Goal: Task Accomplishment & Management: Use online tool/utility

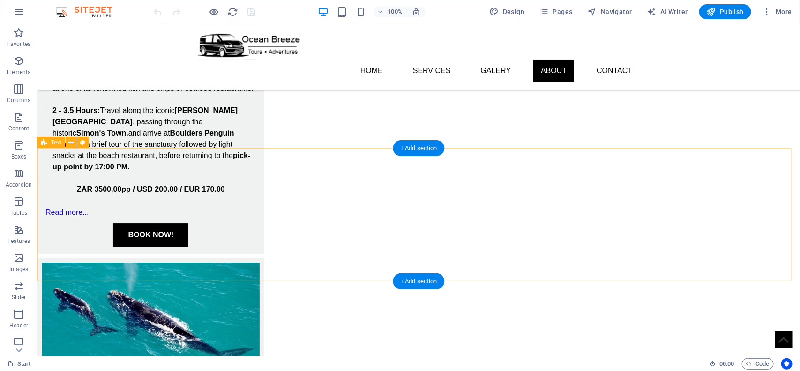
scroll to position [1569, 0]
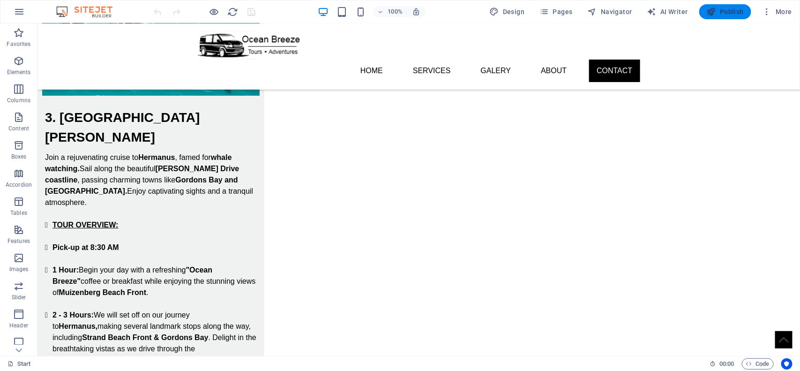
click at [729, 9] on span "Publish" at bounding box center [725, 11] width 37 height 9
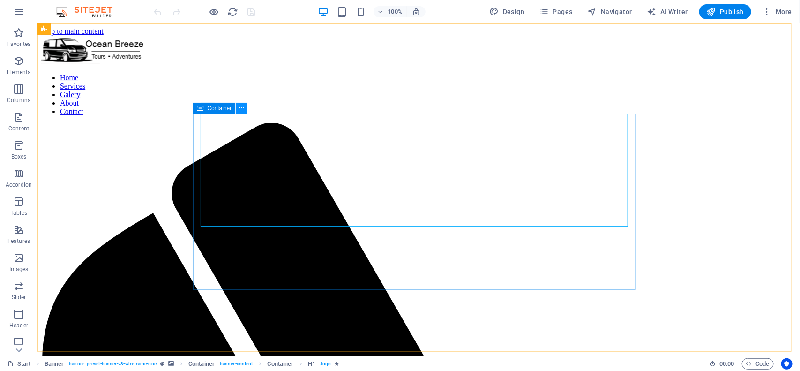
click at [244, 108] on icon at bounding box center [241, 108] width 5 height 10
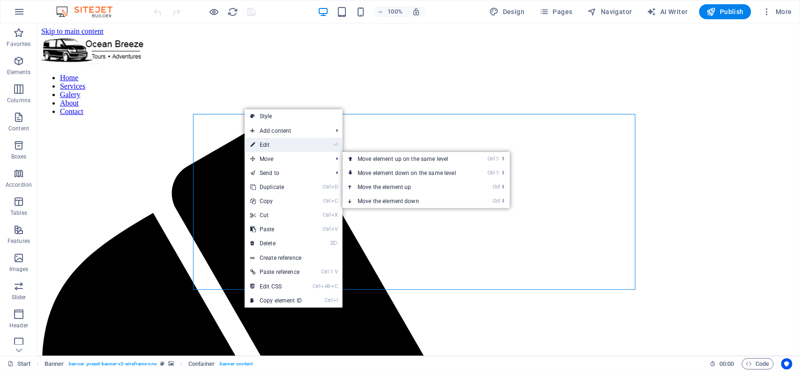
click at [280, 143] on link "⏎ Edit" at bounding box center [276, 145] width 63 height 14
select select "px"
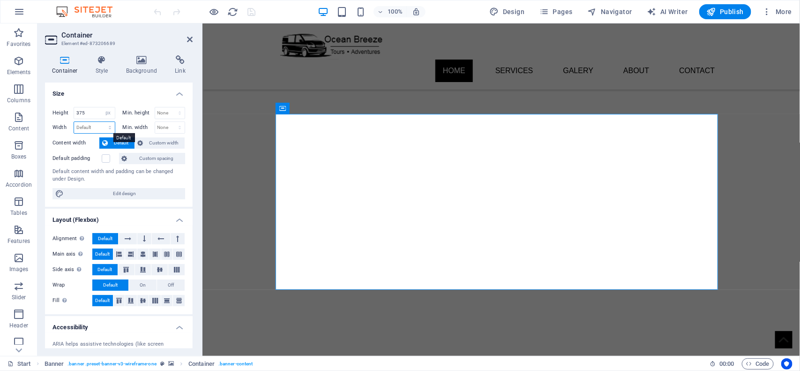
click at [88, 128] on select "Default px rem % em vh vw" at bounding box center [94, 127] width 41 height 11
select select "px"
click at [100, 122] on select "Default px rem % em vh vw" at bounding box center [94, 127] width 41 height 11
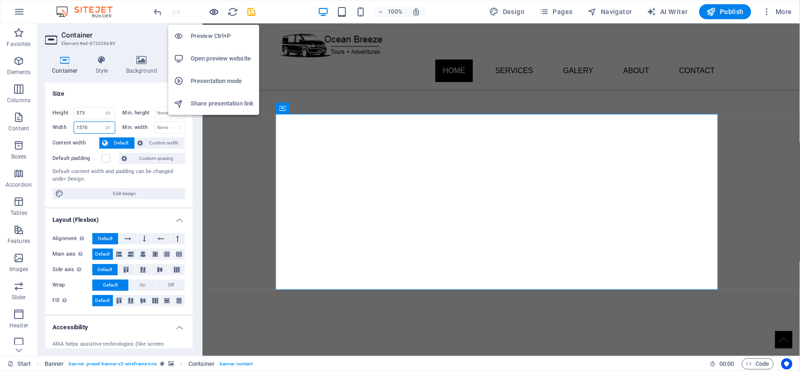
type input "1570"
click at [216, 12] on icon "button" at bounding box center [214, 12] width 11 height 11
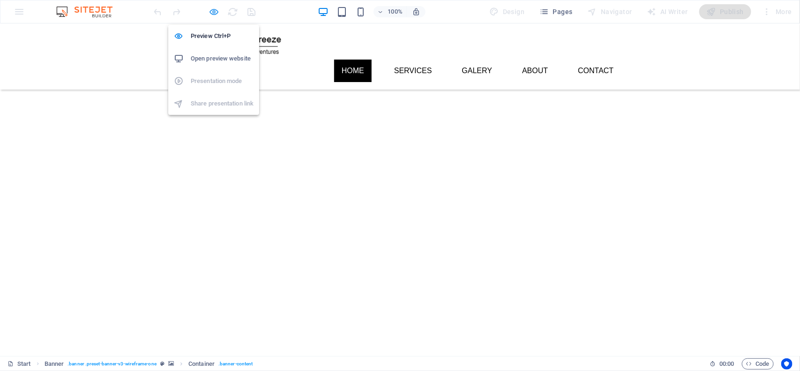
click at [211, 10] on icon "button" at bounding box center [214, 12] width 11 height 11
select select "px"
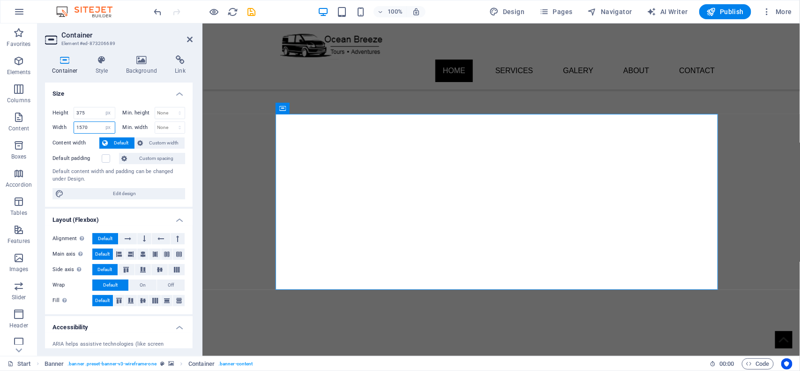
click at [90, 127] on input "1570" at bounding box center [94, 127] width 41 height 11
click at [111, 126] on select "Default px rem % em vh vw" at bounding box center [108, 127] width 13 height 11
select select "default"
click at [102, 122] on select "Default px rem % em vh vw" at bounding box center [108, 127] width 13 height 11
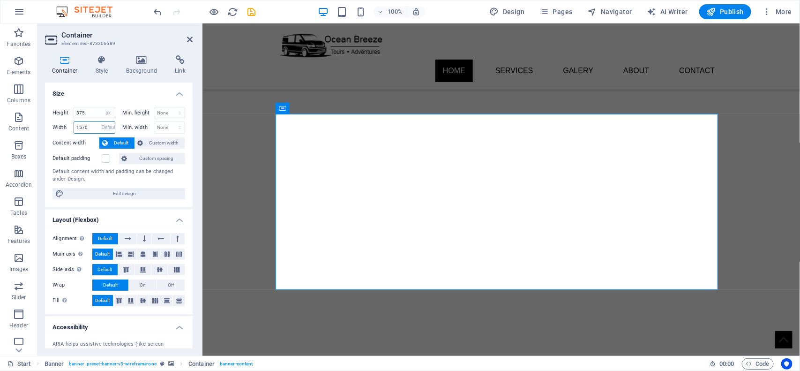
select select "DISABLED_OPTION_VALUE"
click at [162, 143] on span "Custom width" at bounding box center [164, 142] width 36 height 11
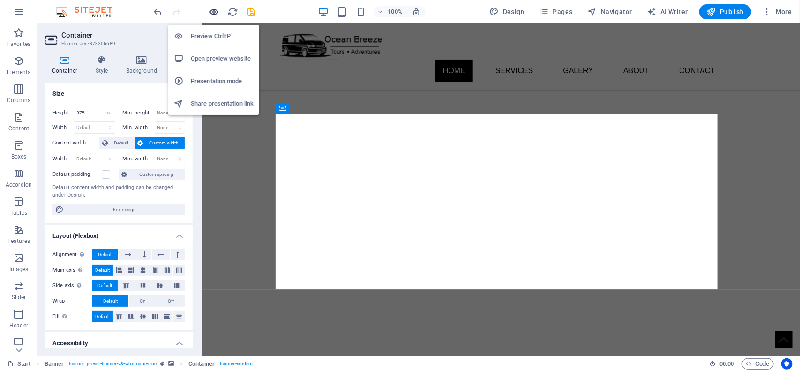
click at [217, 8] on icon "button" at bounding box center [214, 12] width 11 height 11
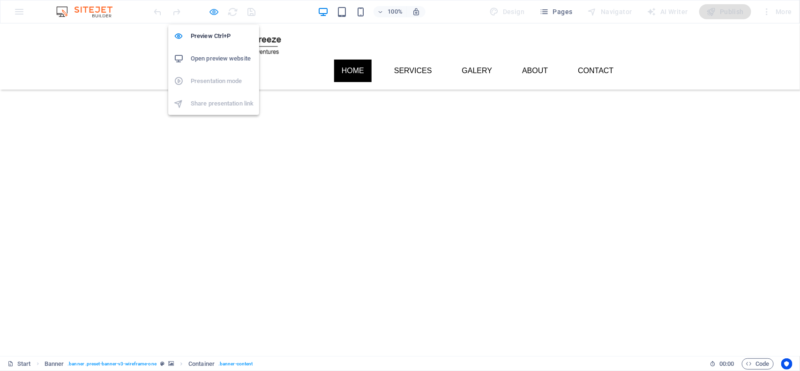
click at [214, 13] on icon "button" at bounding box center [214, 12] width 11 height 11
select select "px"
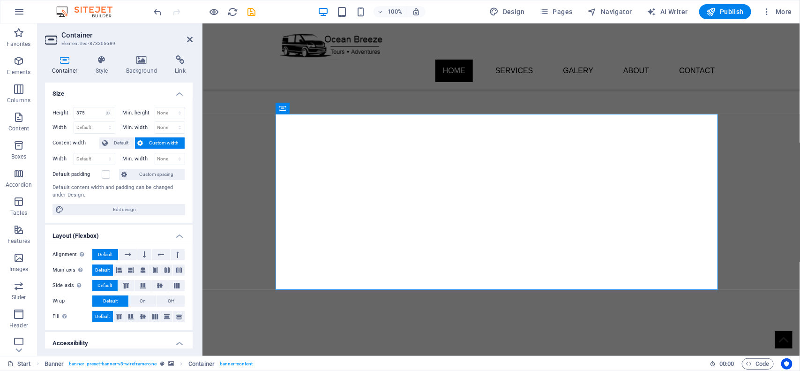
click at [155, 143] on span "Custom width" at bounding box center [164, 142] width 36 height 11
click at [90, 161] on select "Default px rem % em vh vw" at bounding box center [94, 158] width 41 height 11
select select "px"
click at [100, 153] on select "Default px rem % em vh vw" at bounding box center [94, 158] width 41 height 11
type input "1370"
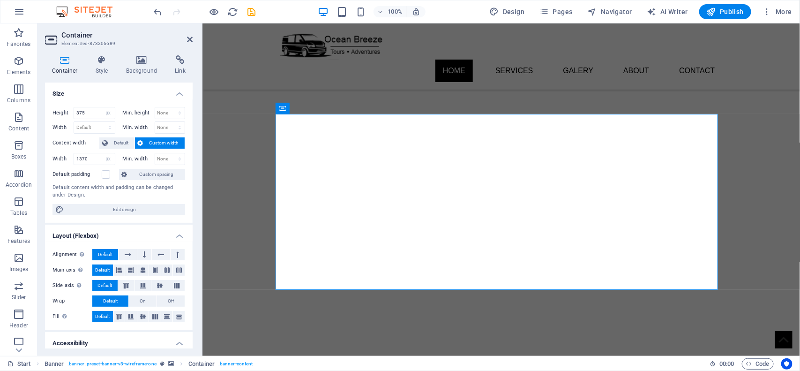
click at [123, 160] on label "Min. width" at bounding box center [139, 158] width 32 height 5
click at [94, 155] on input "1370" at bounding box center [94, 158] width 41 height 11
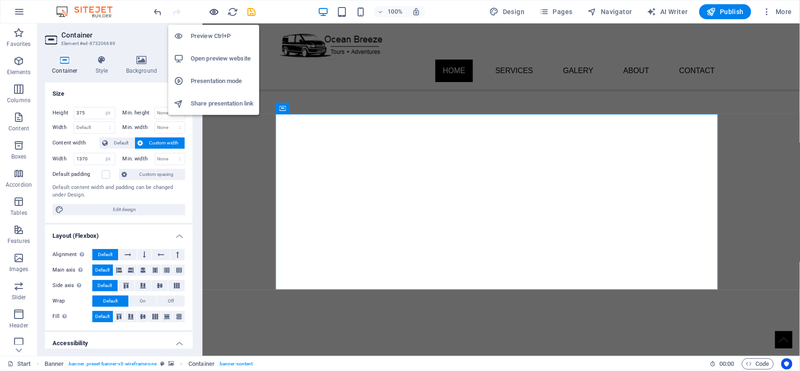
click at [217, 12] on icon "button" at bounding box center [214, 12] width 11 height 11
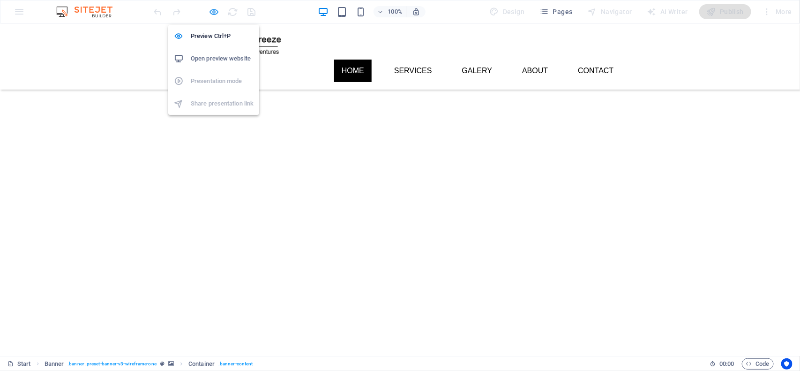
click at [214, 11] on icon "button" at bounding box center [214, 12] width 11 height 11
select select "px"
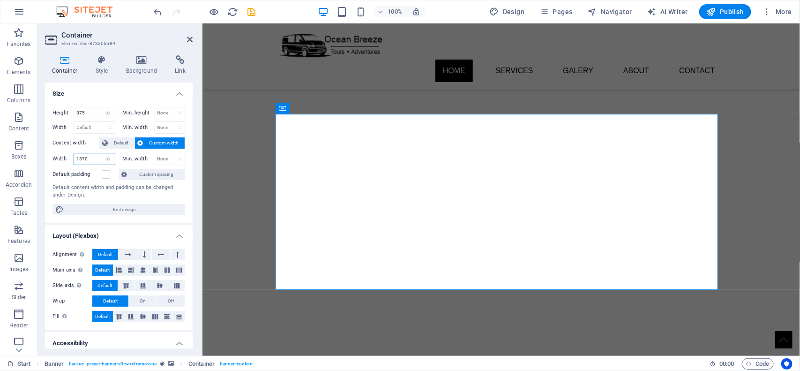
click at [81, 160] on input "1370" at bounding box center [94, 158] width 41 height 11
type input "1570"
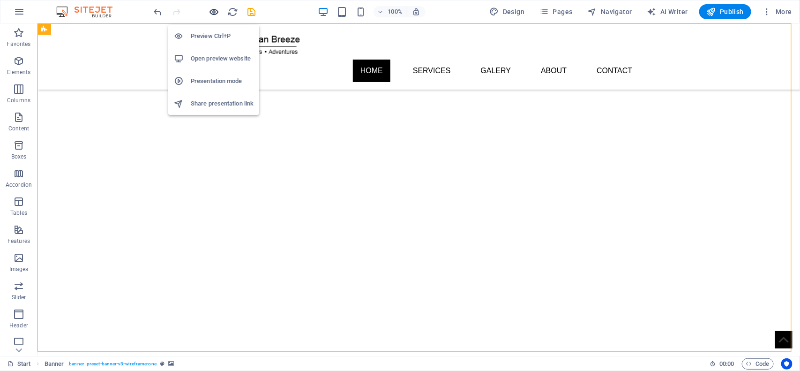
click at [213, 12] on icon "button" at bounding box center [214, 12] width 11 height 11
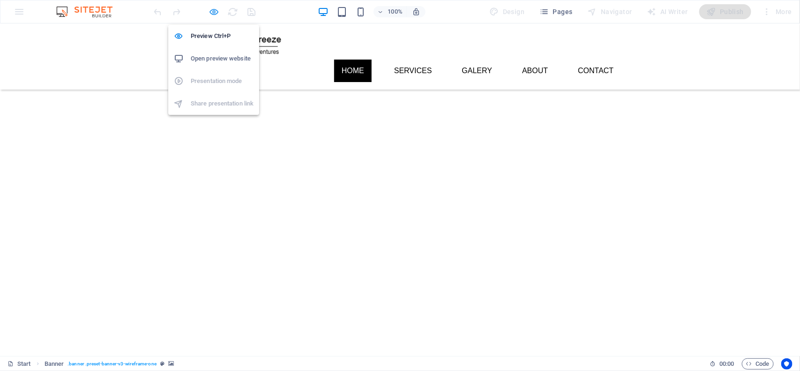
click at [210, 12] on icon "button" at bounding box center [214, 12] width 11 height 11
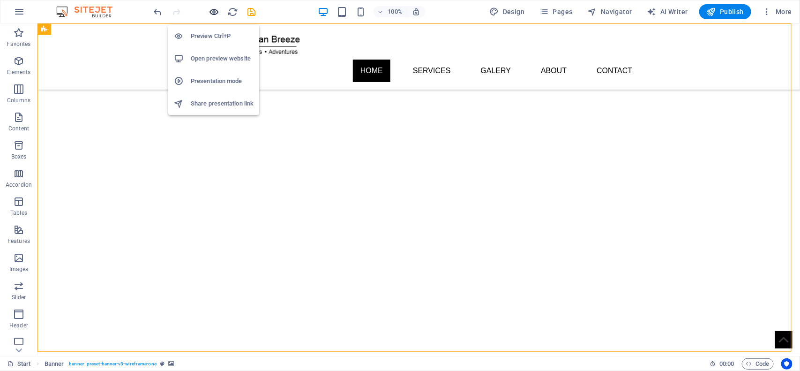
click at [215, 9] on icon "button" at bounding box center [214, 12] width 11 height 11
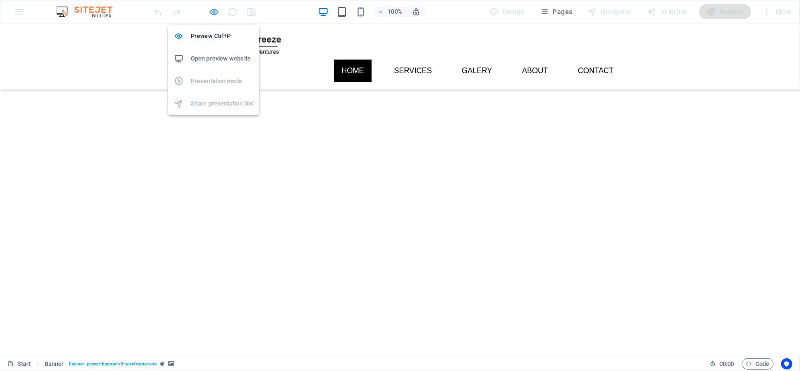
click at [212, 9] on icon "button" at bounding box center [214, 12] width 11 height 11
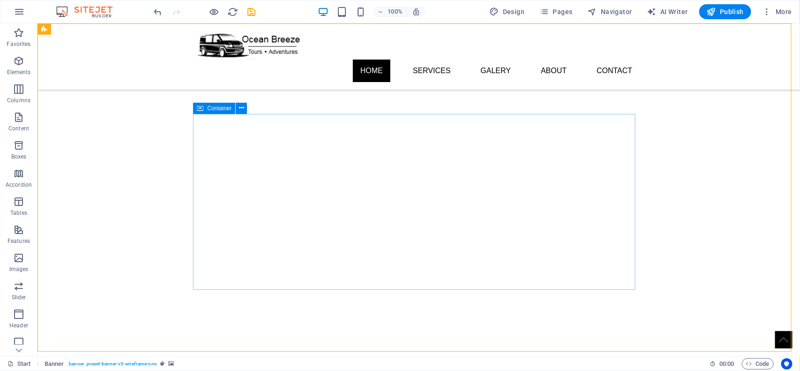
click at [200, 110] on icon at bounding box center [200, 108] width 7 height 11
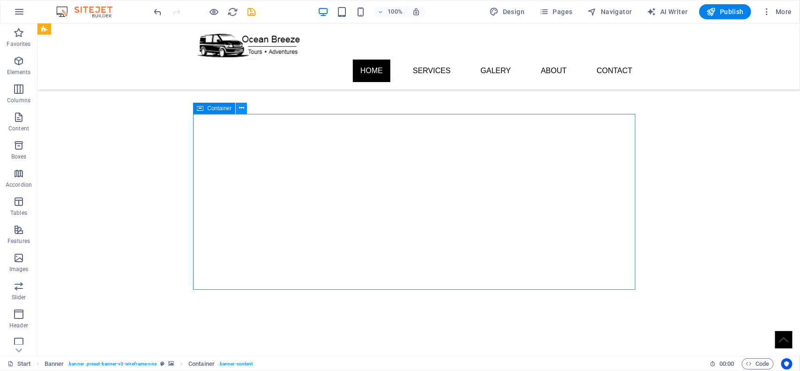
click at [240, 109] on icon at bounding box center [241, 108] width 5 height 10
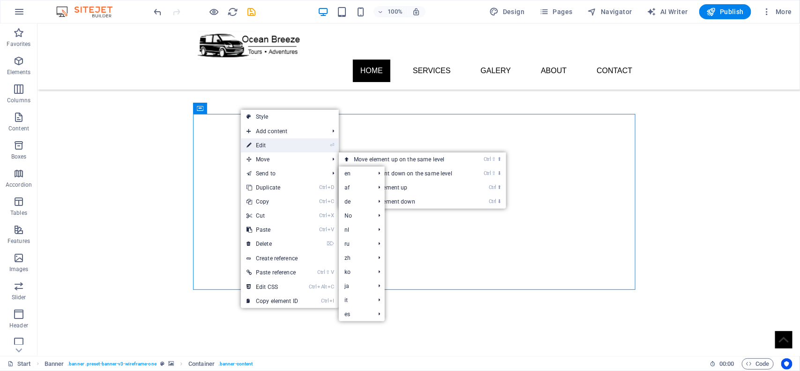
click at [286, 148] on link "⏎ Edit" at bounding box center [272, 145] width 63 height 14
select select "px"
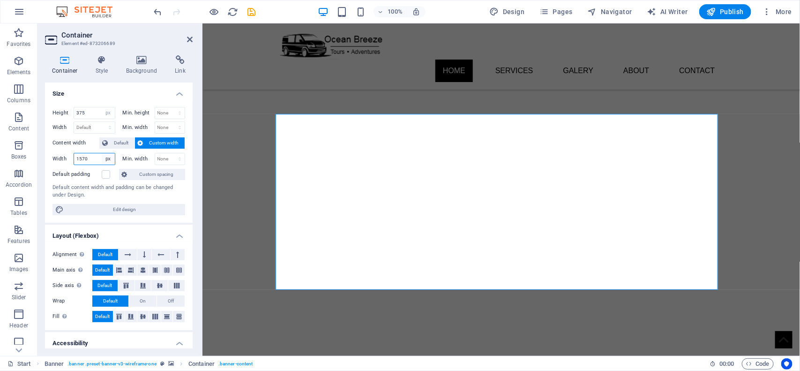
click at [106, 158] on select "Default px rem % em vh vw" at bounding box center [108, 158] width 13 height 11
select select "aaednjiafno"
click at [102, 153] on select "Default px rem % em vh vw" at bounding box center [108, 158] width 13 height 11
select select "DISABLED_OPTION_VALUE"
click at [141, 176] on span "Custom spacing" at bounding box center [156, 174] width 52 height 11
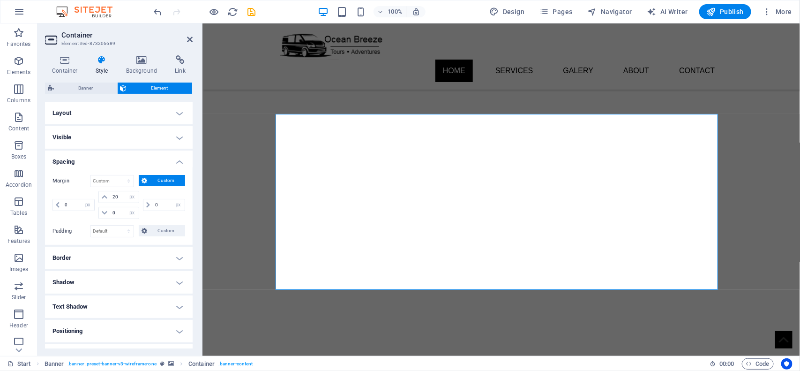
click at [148, 161] on h4 "Spacing" at bounding box center [119, 158] width 148 height 17
click at [116, 116] on h4 "Layout" at bounding box center [119, 113] width 148 height 22
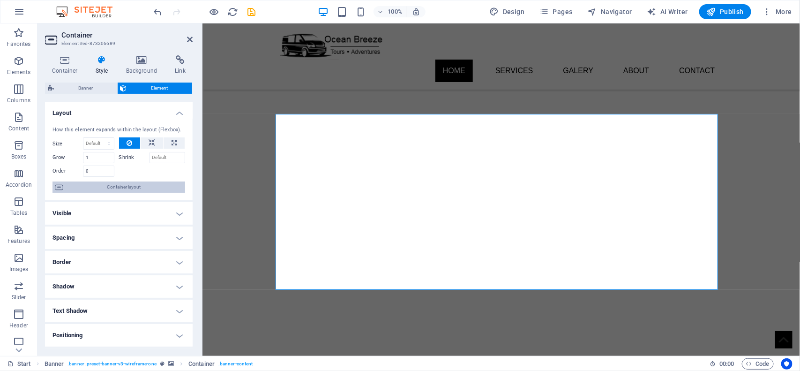
click at [116, 190] on span "Container layout" at bounding box center [124, 186] width 117 height 11
select select "px"
select select "vh"
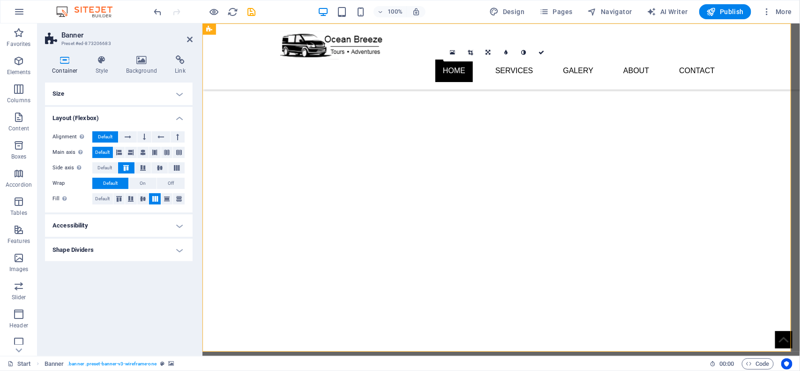
drag, startPoint x: 76, startPoint y: 98, endPoint x: 76, endPoint y: 104, distance: 5.2
click at [76, 97] on h4 "Size" at bounding box center [119, 93] width 148 height 22
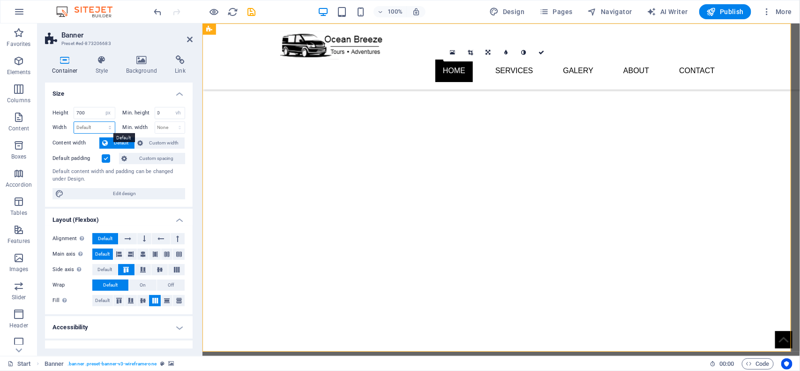
click at [87, 128] on select "Default px rem % em vh vw" at bounding box center [94, 127] width 41 height 11
select select "px"
click at [100, 122] on select "Default px rem % em vh vw" at bounding box center [94, 127] width 41 height 11
type input "1256"
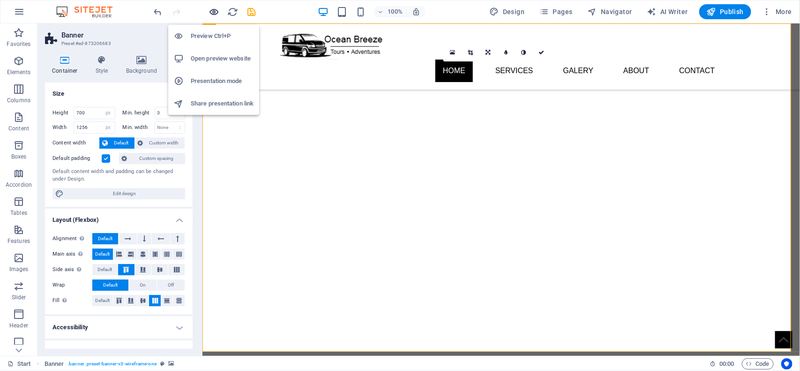
click at [215, 7] on icon "button" at bounding box center [214, 12] width 11 height 11
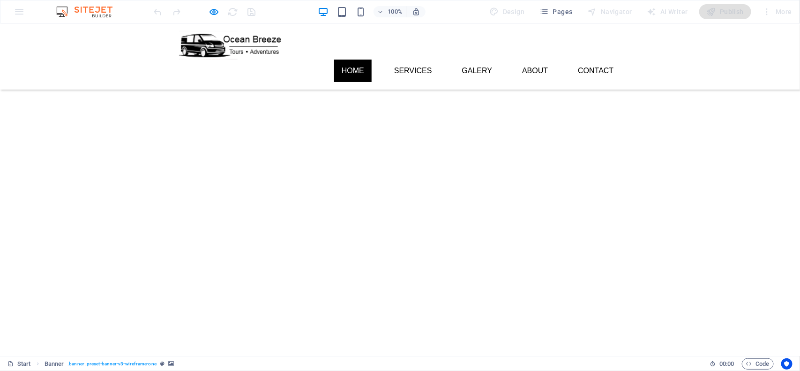
click at [577, 67] on img "1/6" at bounding box center [294, 67] width 589 height 0
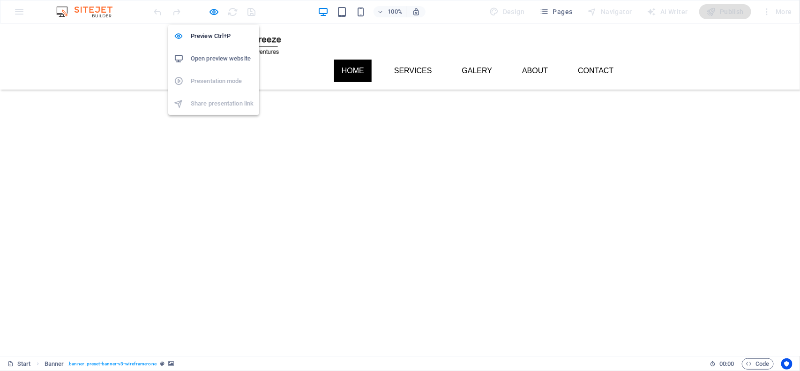
click at [205, 13] on div at bounding box center [204, 11] width 105 height 15
click at [211, 13] on icon "button" at bounding box center [214, 12] width 11 height 11
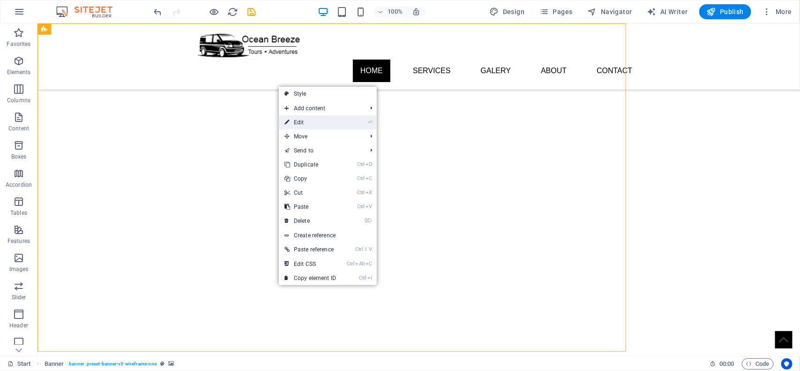
click at [306, 123] on link "⏎ Edit" at bounding box center [310, 122] width 63 height 14
select select "px"
select select "vh"
select select "px"
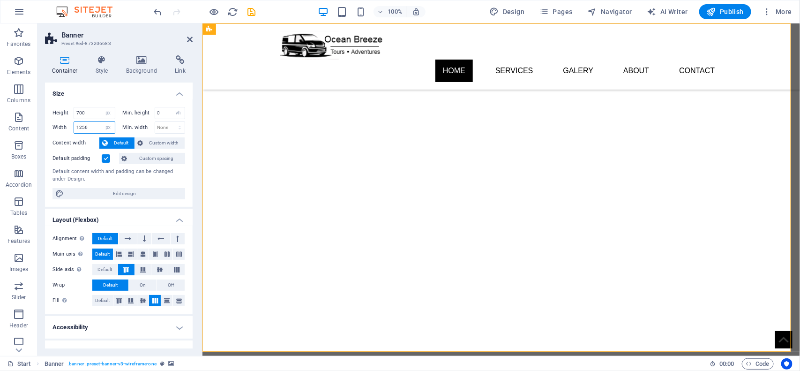
click at [95, 128] on input "1256" at bounding box center [94, 127] width 41 height 11
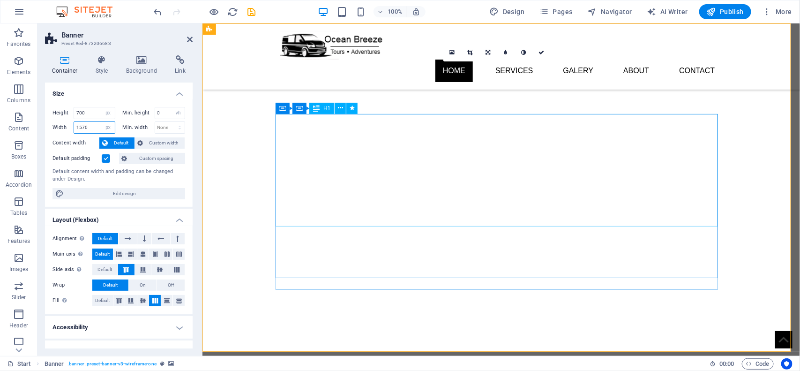
type input "1570"
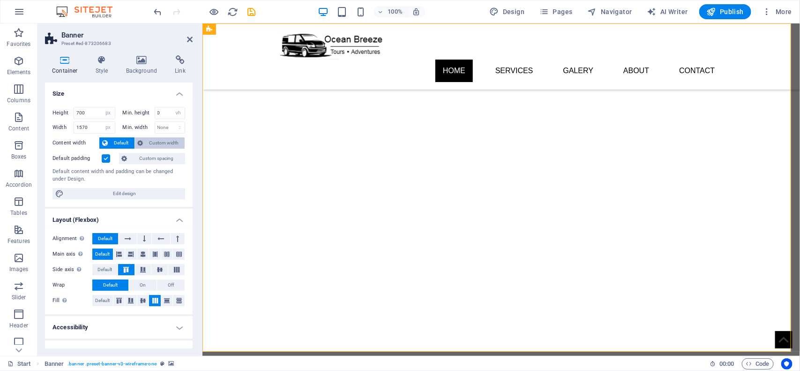
click at [157, 143] on span "Custom width" at bounding box center [164, 142] width 36 height 11
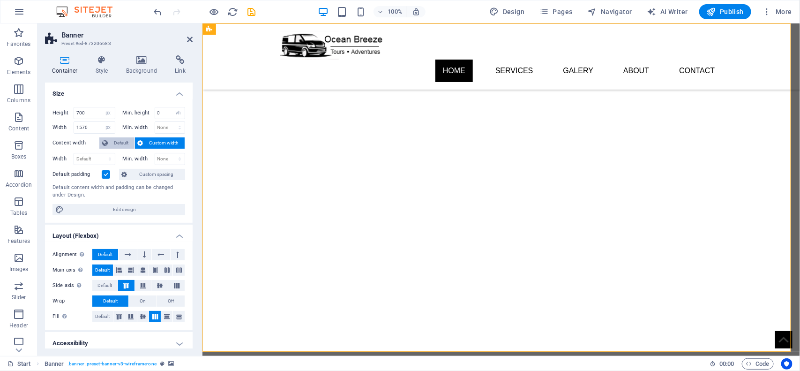
click at [120, 144] on span "Default" at bounding box center [121, 142] width 21 height 11
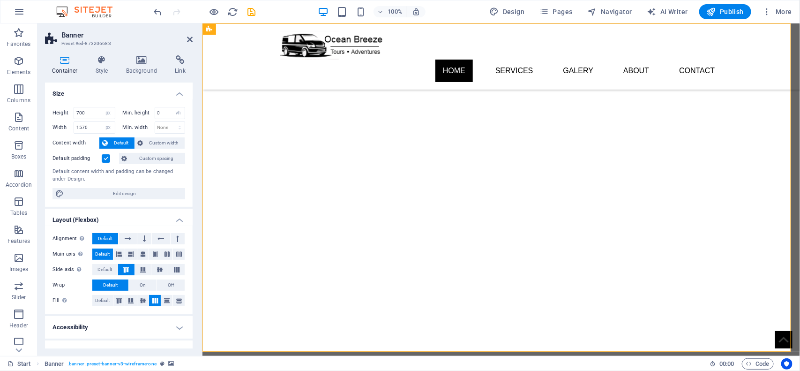
click at [105, 159] on label at bounding box center [106, 158] width 8 height 8
click at [0, 0] on input "Default padding" at bounding box center [0, 0] width 0 height 0
click at [105, 159] on label at bounding box center [106, 158] width 8 height 8
click at [0, 0] on input "Default padding" at bounding box center [0, 0] width 0 height 0
click at [139, 154] on span "Custom spacing" at bounding box center [156, 158] width 52 height 11
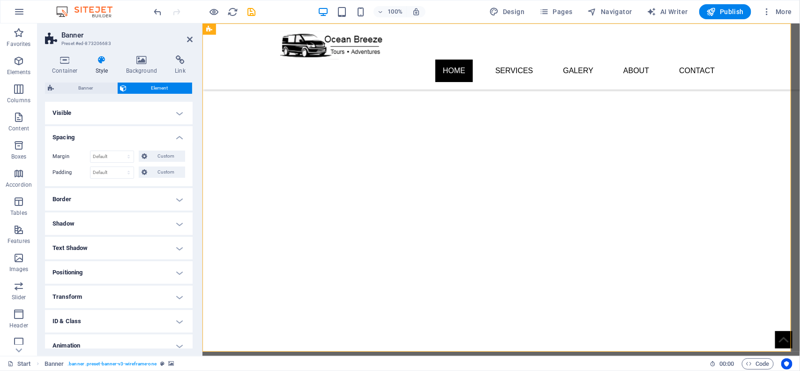
click at [120, 113] on h4 "Visible" at bounding box center [119, 113] width 148 height 22
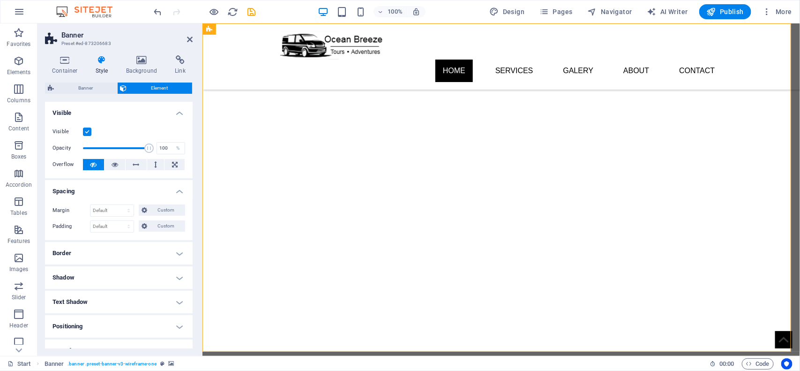
click at [125, 113] on h4 "Visible" at bounding box center [119, 110] width 148 height 17
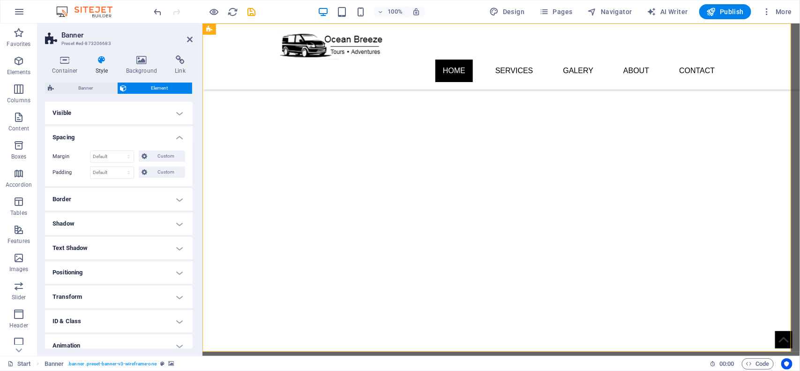
click at [89, 137] on h4 "Spacing" at bounding box center [119, 134] width 148 height 17
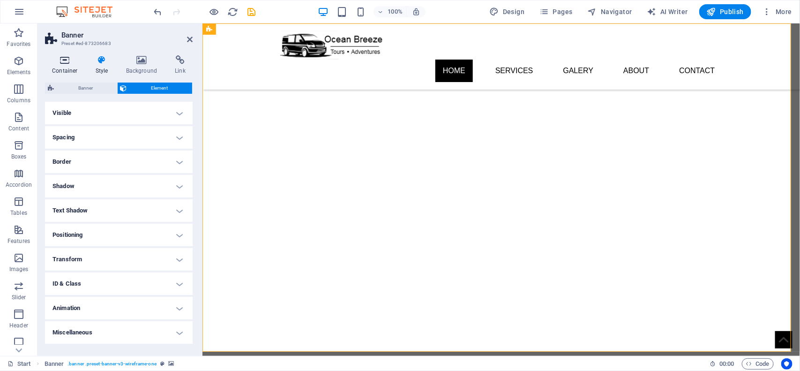
click at [68, 67] on h4 "Container" at bounding box center [67, 65] width 44 height 20
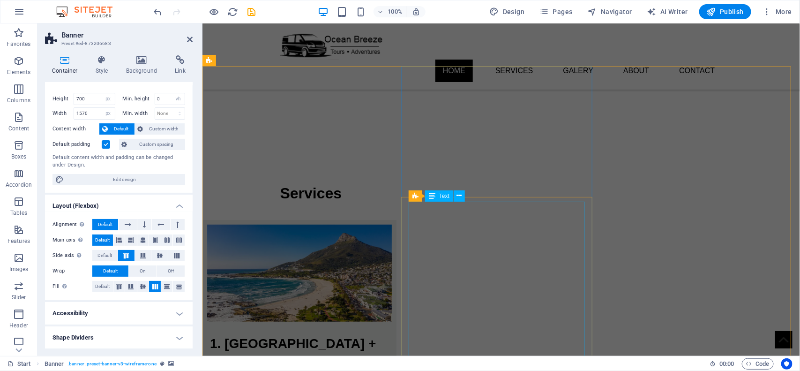
scroll to position [59, 0]
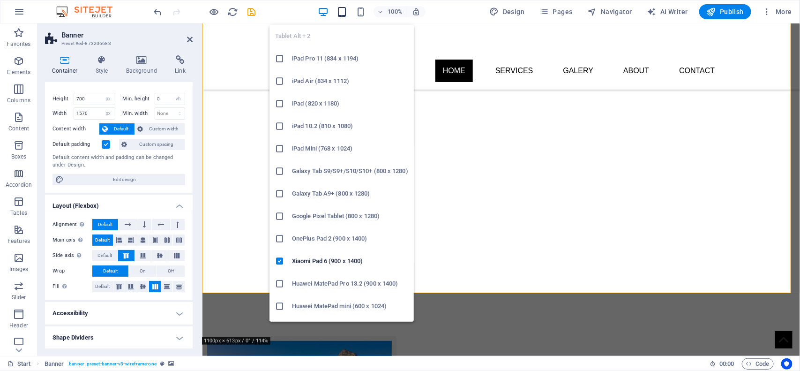
click at [341, 13] on icon "button" at bounding box center [341, 12] width 11 height 11
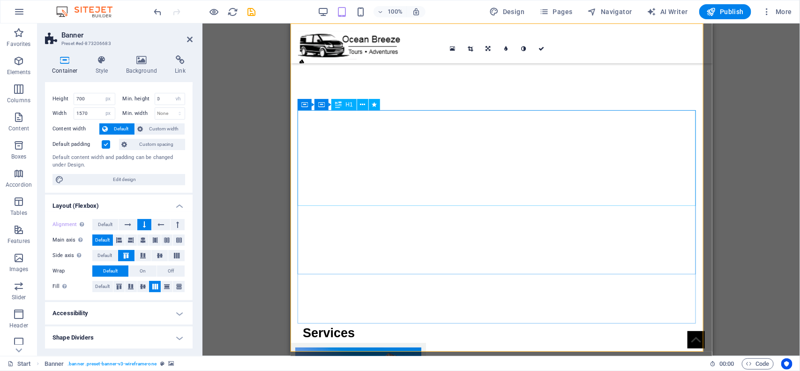
scroll to position [0, 0]
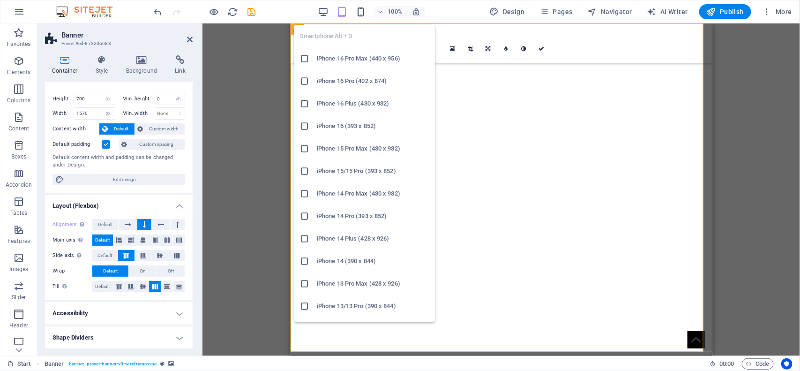
click at [362, 10] on icon "button" at bounding box center [360, 12] width 11 height 11
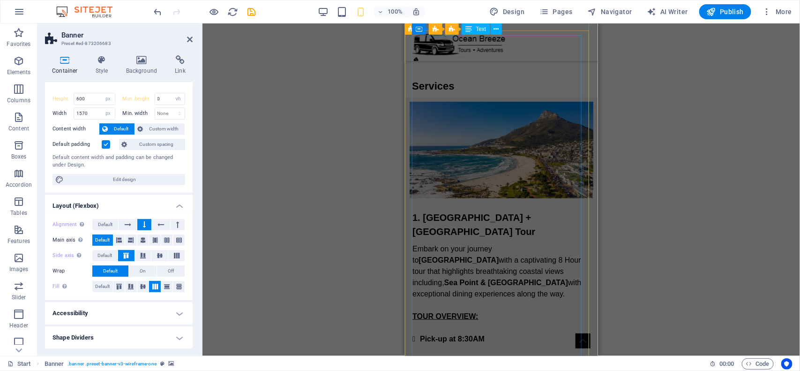
scroll to position [104, 0]
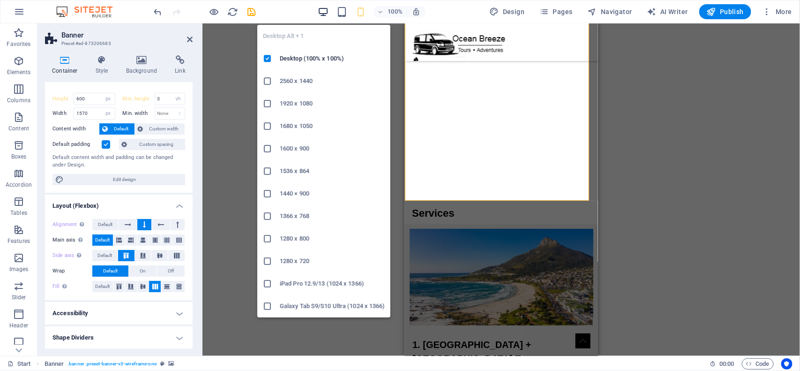
click at [322, 10] on icon "button" at bounding box center [323, 12] width 11 height 11
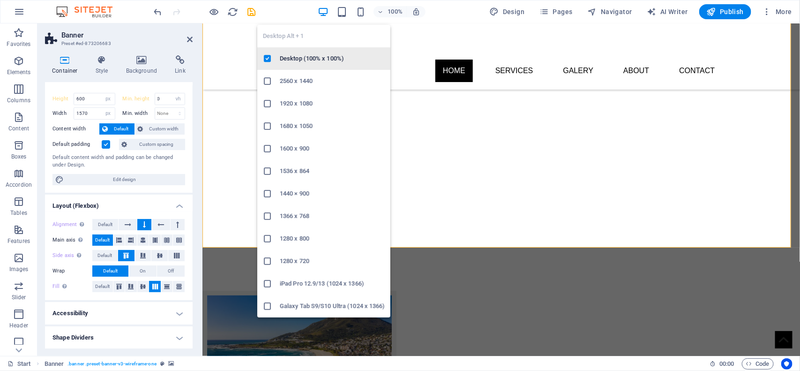
type input "700"
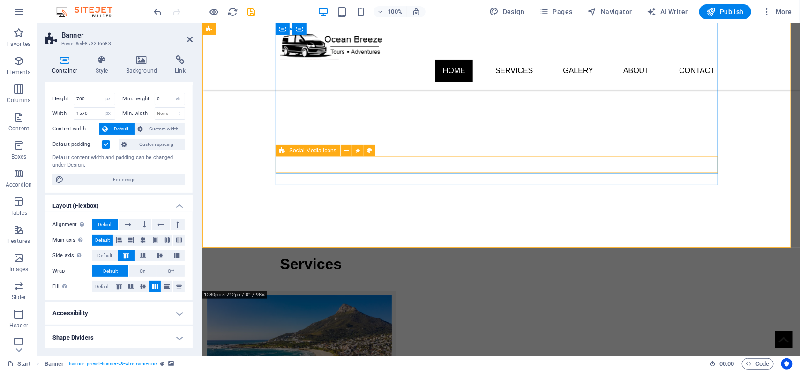
scroll to position [0, 0]
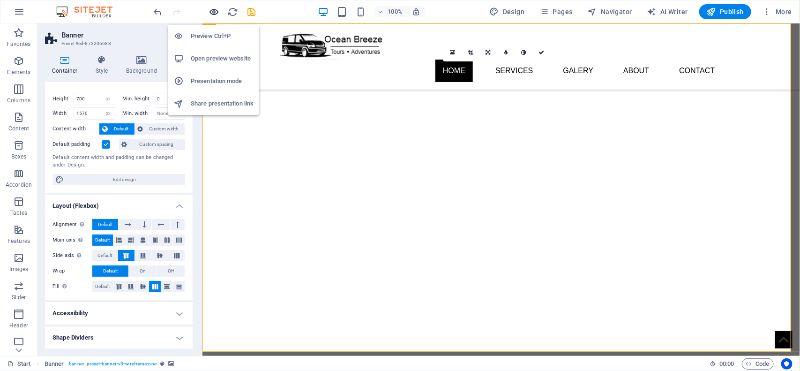
click at [213, 13] on icon "button" at bounding box center [214, 12] width 11 height 11
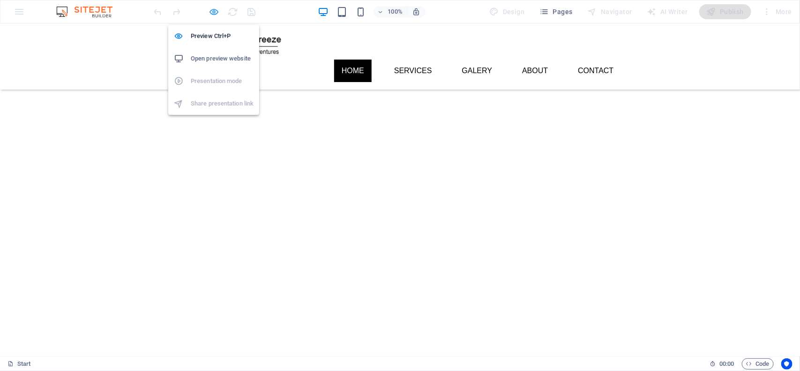
click at [210, 13] on icon "button" at bounding box center [214, 12] width 11 height 11
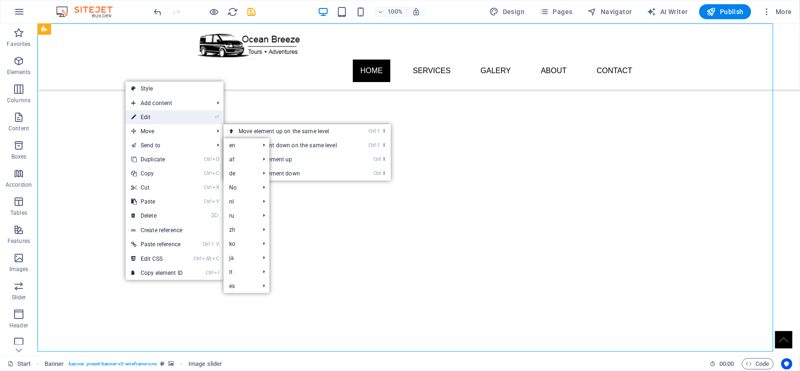
click at [172, 118] on link "⏎ Edit" at bounding box center [157, 117] width 63 height 14
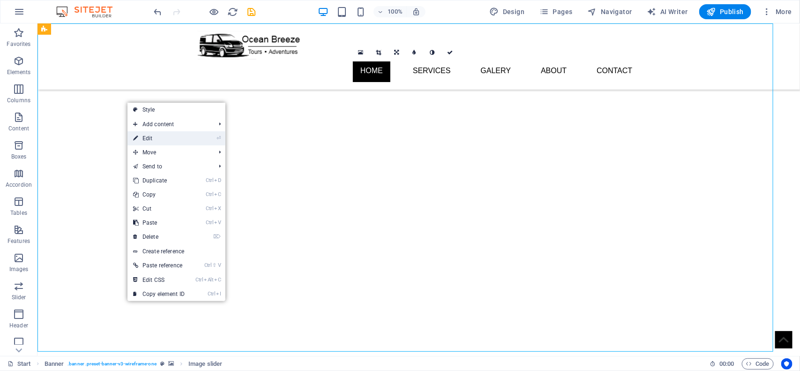
click at [155, 139] on link "⏎ Edit" at bounding box center [158, 138] width 63 height 14
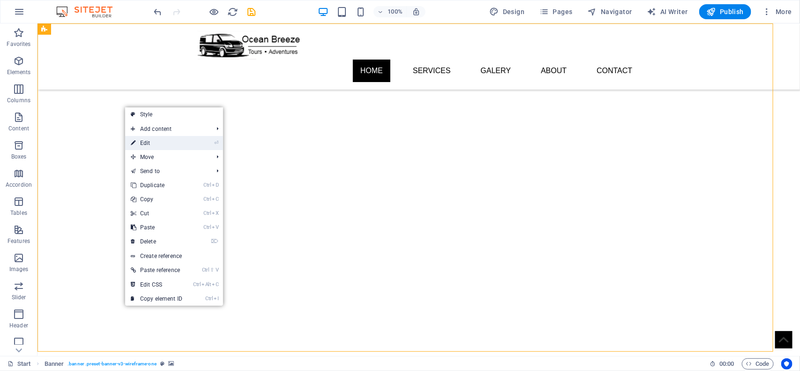
click at [161, 143] on link "⏎ Edit" at bounding box center [156, 143] width 63 height 14
select select "px"
select select "vh"
select select "px"
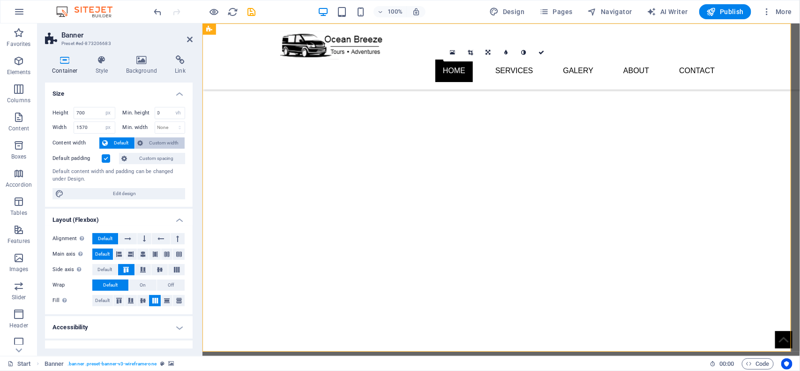
click at [152, 143] on span "Custom width" at bounding box center [164, 142] width 36 height 11
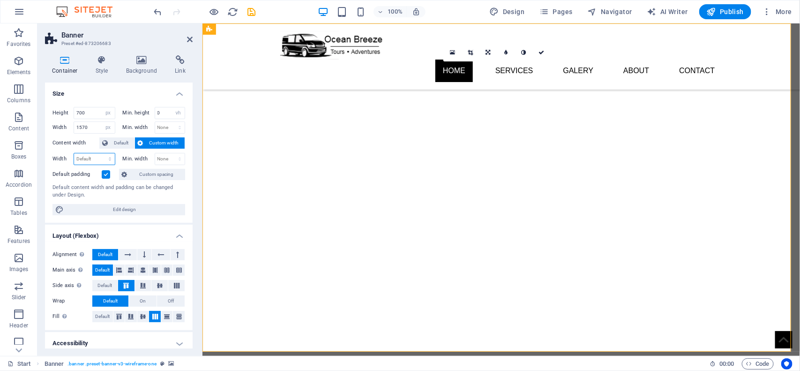
click at [97, 163] on select "Default px rem % em vh vw" at bounding box center [94, 158] width 41 height 11
select select "px"
click at [100, 153] on select "Default px rem % em vh vw" at bounding box center [94, 158] width 41 height 11
type input "1570"
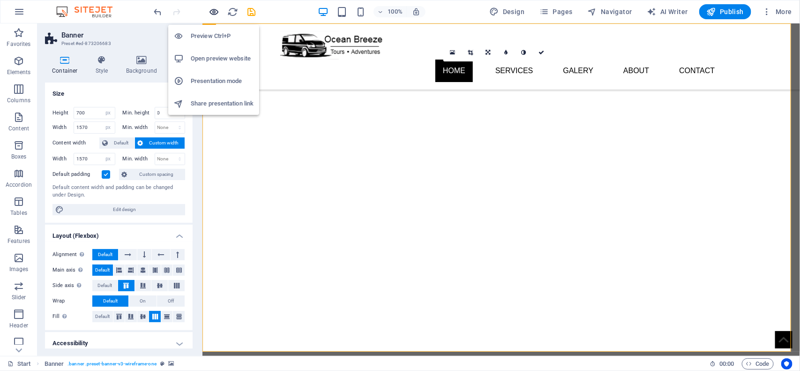
click at [215, 10] on icon "button" at bounding box center [214, 12] width 11 height 11
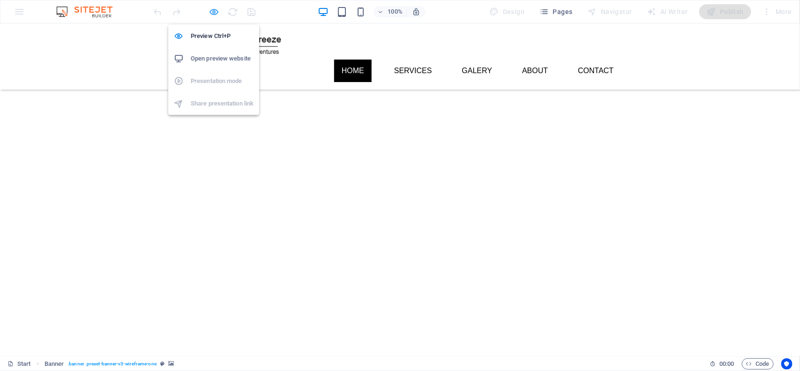
click at [212, 13] on icon "button" at bounding box center [214, 12] width 11 height 11
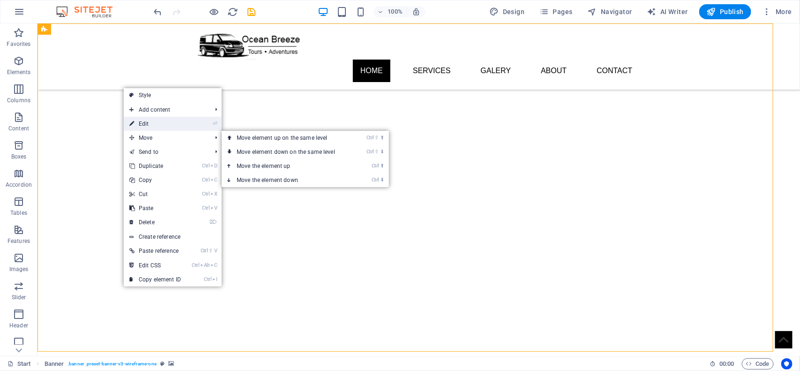
click at [163, 125] on link "⏎ Edit" at bounding box center [155, 124] width 63 height 14
select select "px"
select select "vh"
select select "px"
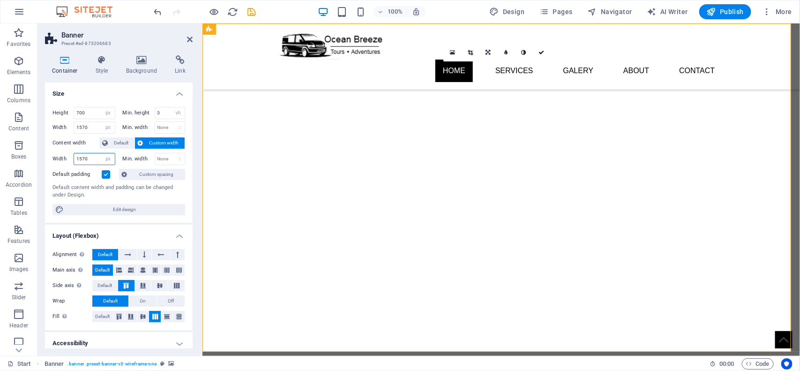
drag, startPoint x: 87, startPoint y: 158, endPoint x: 55, endPoint y: 163, distance: 32.1
click at [55, 163] on div "Width 1570 Default px rem % em vh vw" at bounding box center [83, 159] width 63 height 12
type input "1370"
click at [364, 67] on img "1/6" at bounding box center [496, 67] width 589 height 0
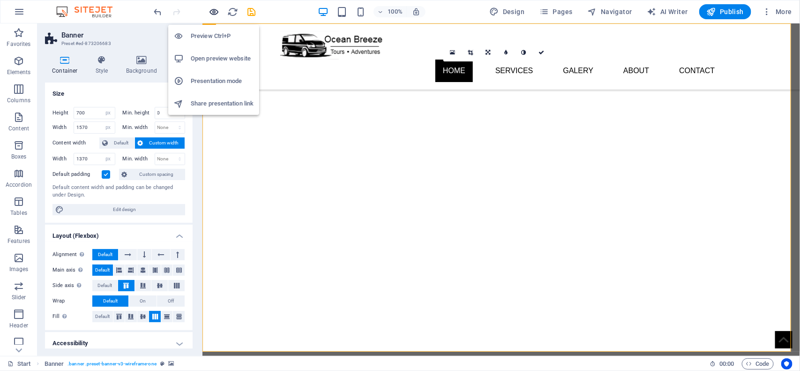
click at [209, 13] on icon "button" at bounding box center [214, 12] width 11 height 11
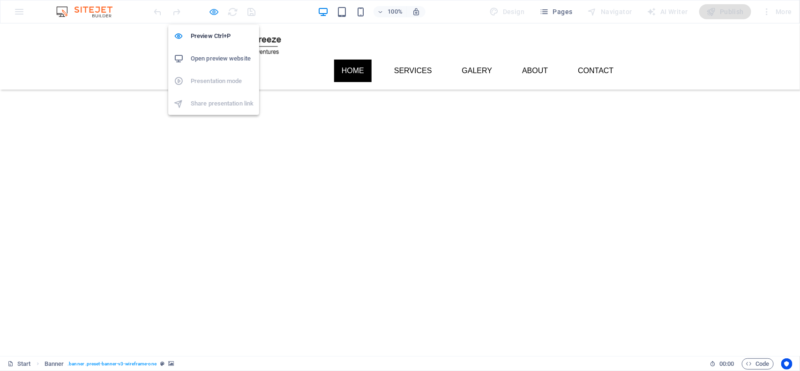
click at [217, 8] on icon "button" at bounding box center [214, 12] width 11 height 11
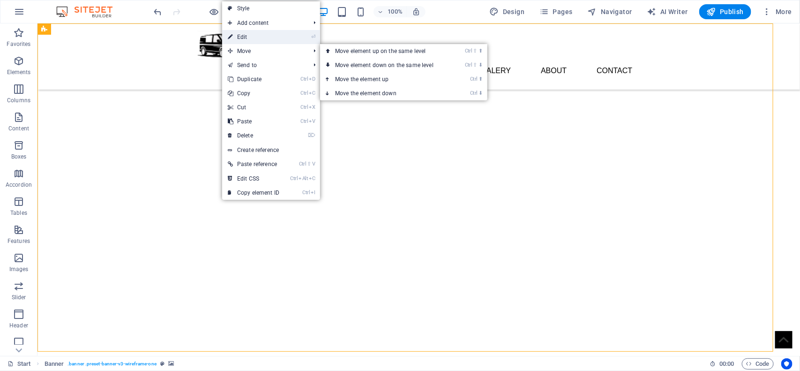
click at [263, 34] on link "⏎ Edit" at bounding box center [253, 37] width 63 height 14
select select "px"
select select "vh"
select select "px"
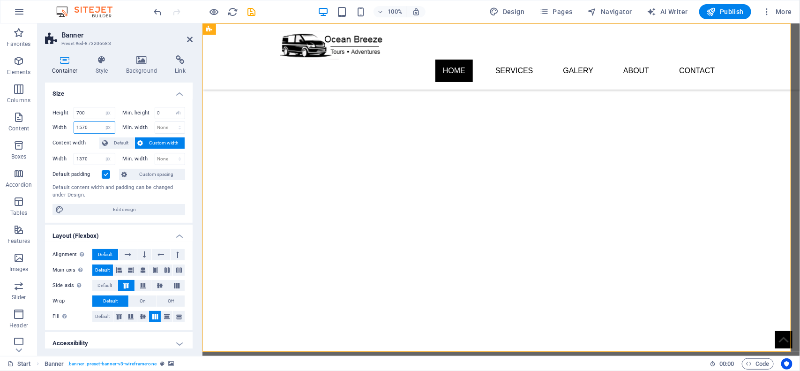
drag, startPoint x: 89, startPoint y: 125, endPoint x: 42, endPoint y: 127, distance: 46.9
click at [42, 127] on div "Container Style Background Link Size Height 700 Default px rem % vh vw Min. hei…" at bounding box center [118, 202] width 163 height 308
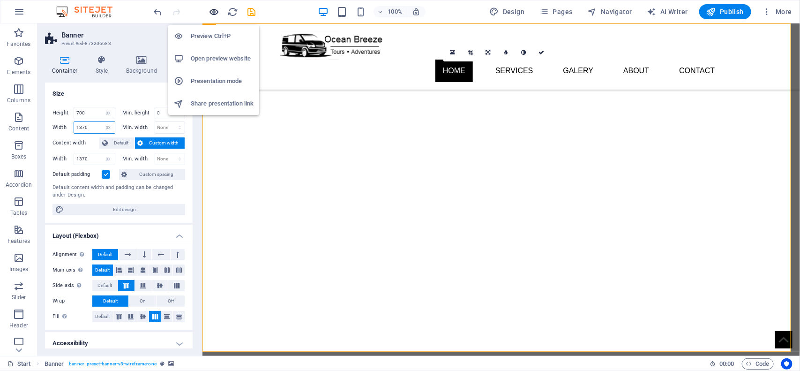
type input "1370"
click at [212, 10] on icon "button" at bounding box center [214, 12] width 11 height 11
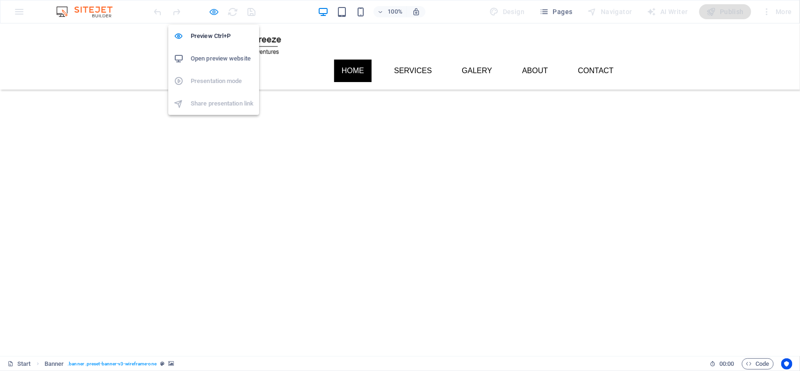
click at [217, 13] on icon "button" at bounding box center [214, 12] width 11 height 11
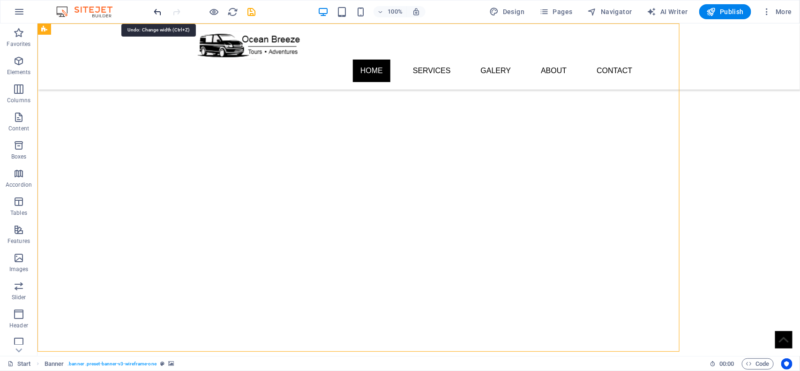
click at [156, 11] on icon "undo" at bounding box center [158, 12] width 11 height 11
click at [156, 10] on icon "undo" at bounding box center [158, 12] width 11 height 11
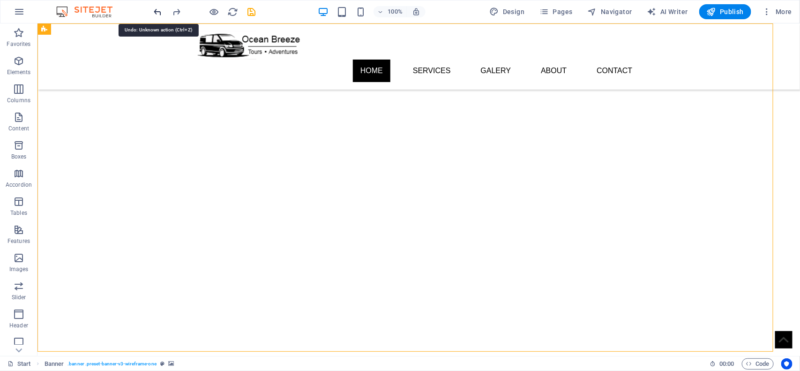
click at [156, 10] on icon "undo" at bounding box center [158, 12] width 11 height 11
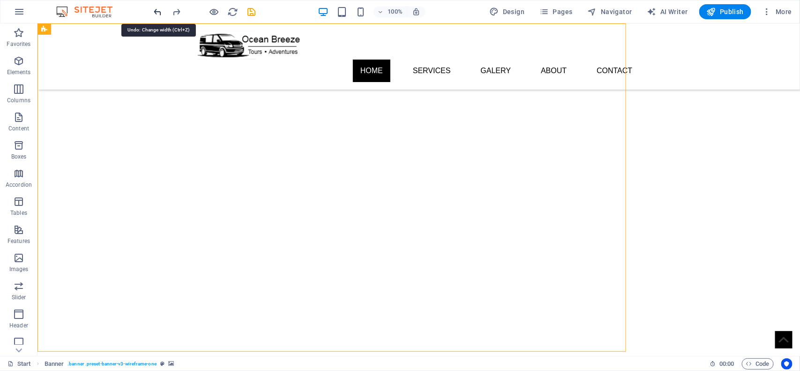
click at [156, 10] on icon "undo" at bounding box center [158, 12] width 11 height 11
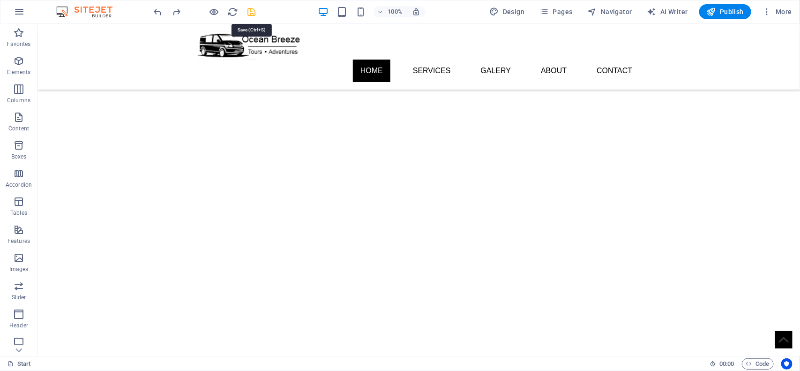
click at [250, 9] on icon "save" at bounding box center [252, 12] width 11 height 11
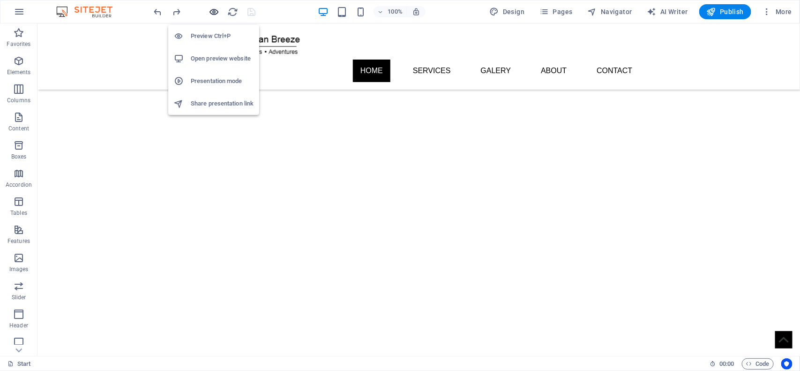
click at [217, 13] on icon "button" at bounding box center [214, 12] width 11 height 11
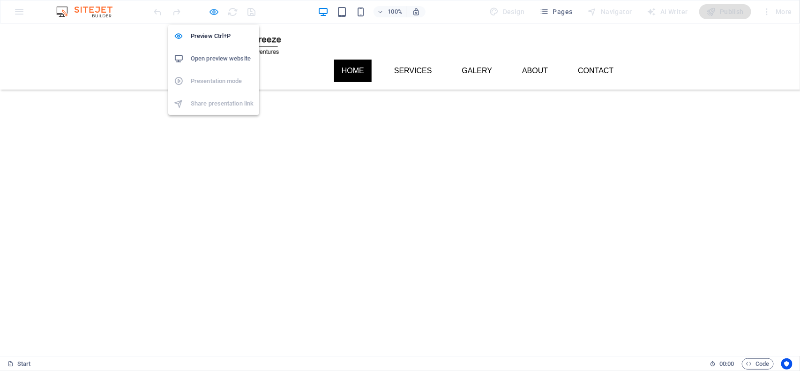
click at [216, 14] on icon "button" at bounding box center [214, 12] width 11 height 11
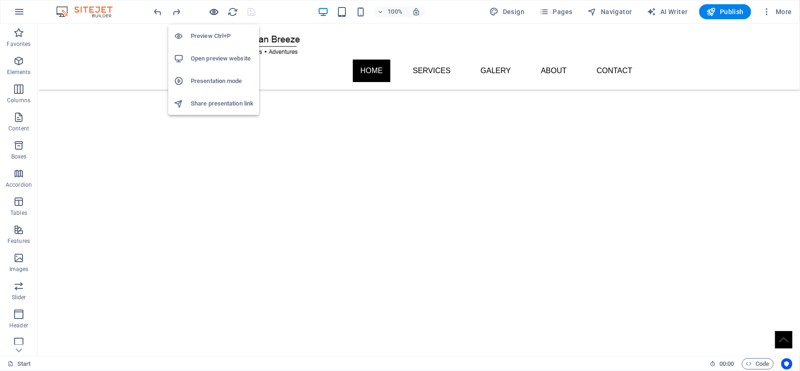
click at [212, 12] on icon "button" at bounding box center [214, 12] width 11 height 11
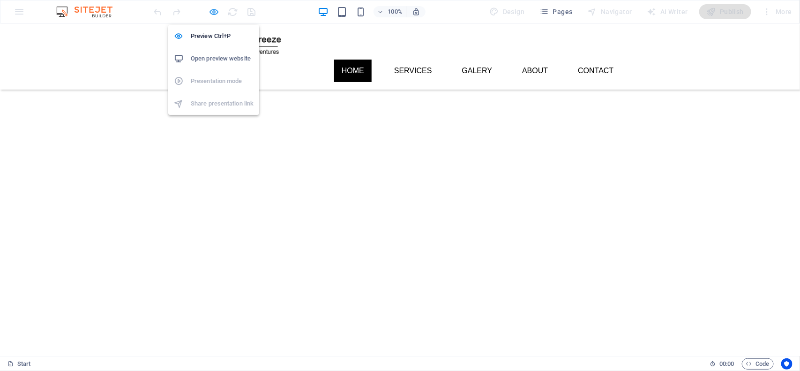
click at [212, 15] on icon "button" at bounding box center [214, 12] width 11 height 11
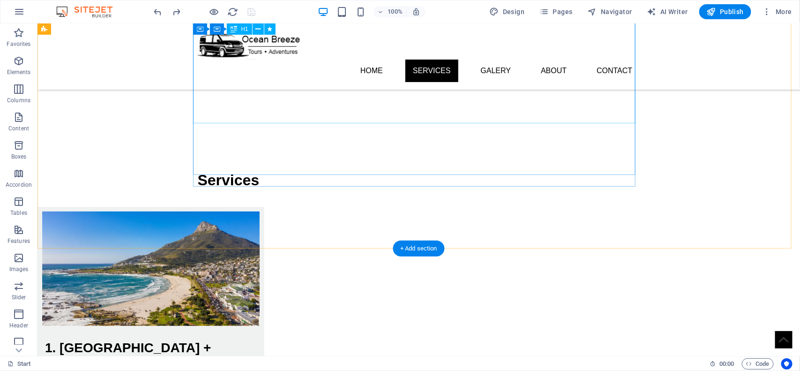
scroll to position [59, 0]
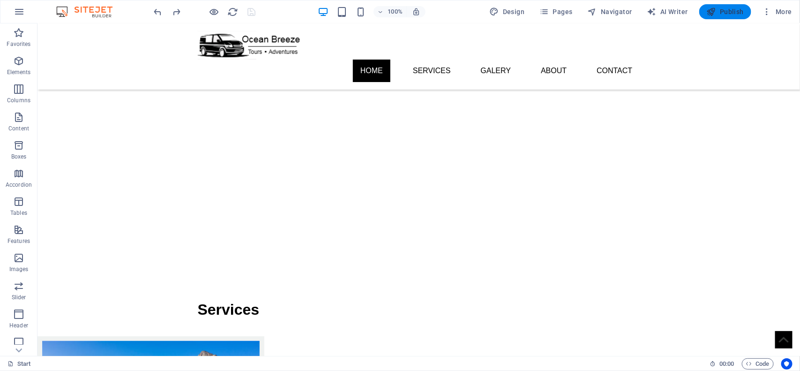
click at [721, 12] on span "Publish" at bounding box center [725, 11] width 37 height 9
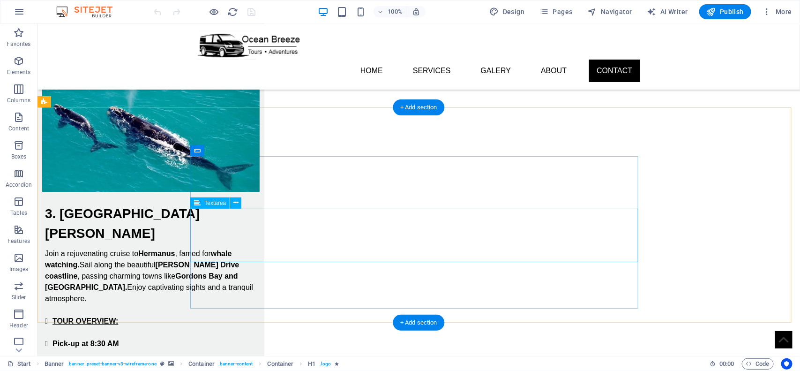
scroll to position [1569, 0]
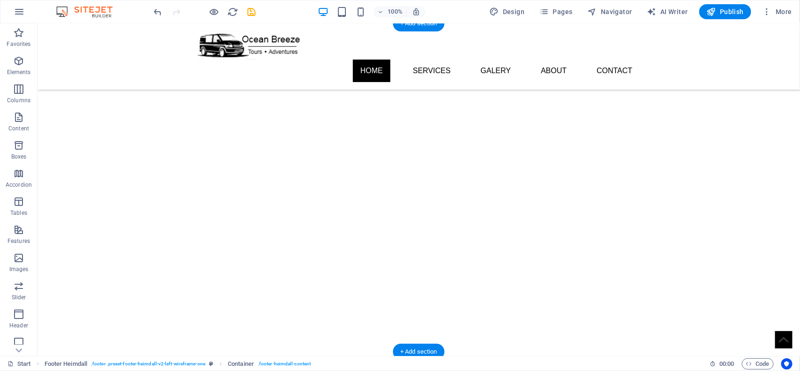
scroll to position [0, 0]
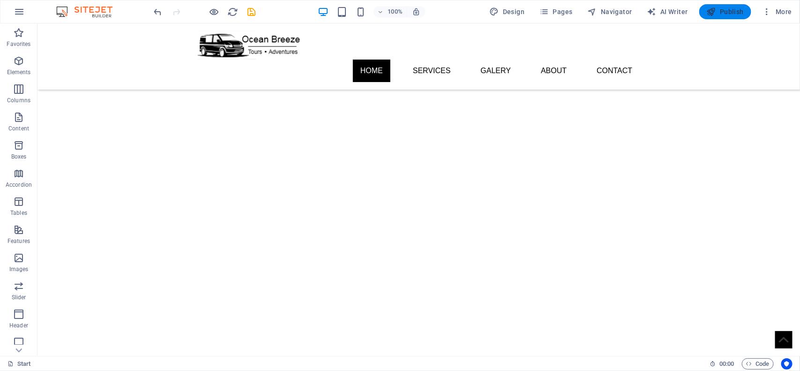
click at [734, 13] on span "Publish" at bounding box center [725, 11] width 37 height 9
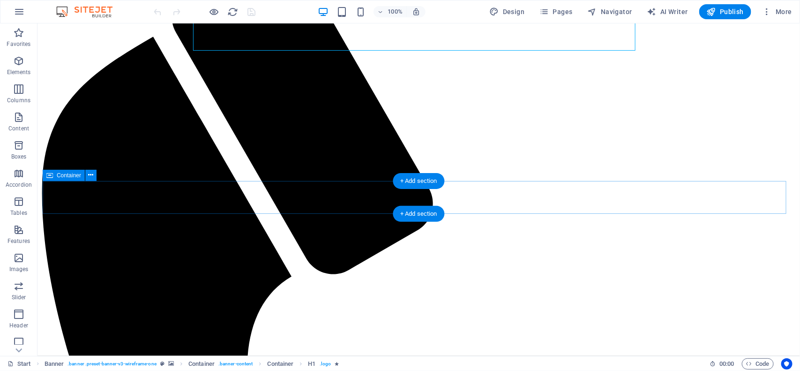
scroll to position [176, 0]
click at [90, 176] on icon at bounding box center [91, 175] width 5 height 10
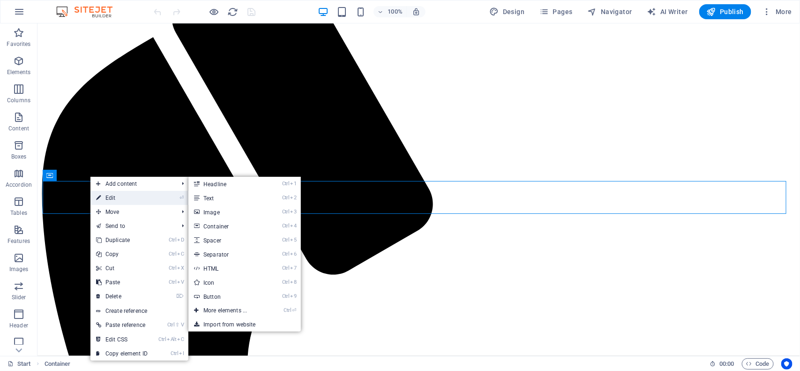
click at [107, 196] on link "⏎ Edit" at bounding box center [121, 198] width 63 height 14
select select "px"
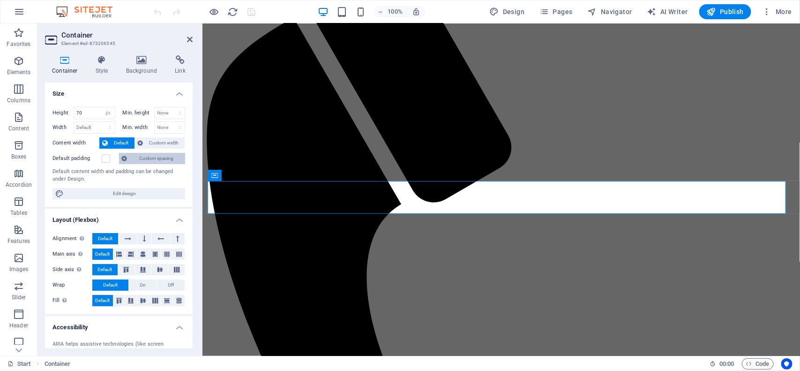
click at [155, 160] on span "Custom spacing" at bounding box center [156, 158] width 52 height 11
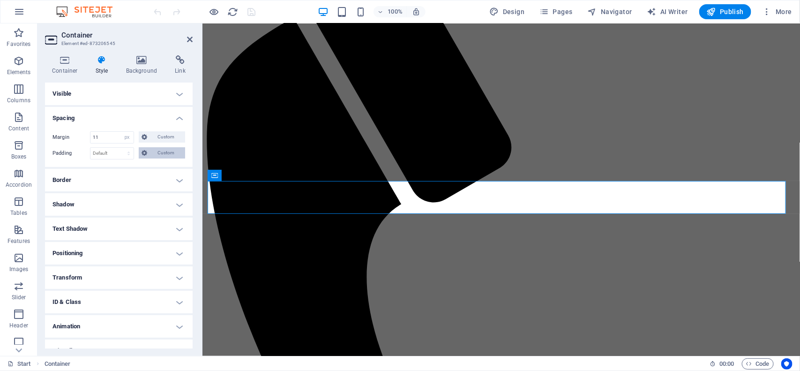
click at [156, 156] on span "Custom" at bounding box center [166, 152] width 32 height 11
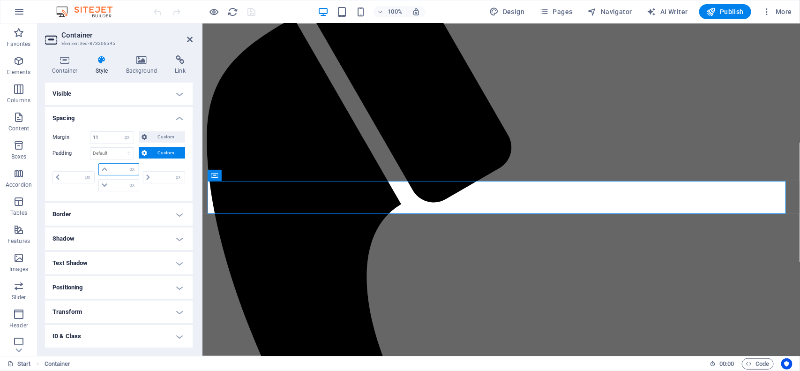
click at [118, 167] on input "number" at bounding box center [124, 169] width 28 height 11
type input "20"
type input "0"
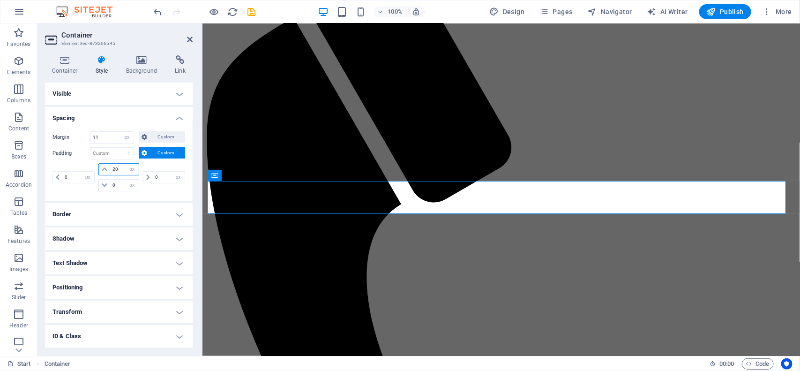
click at [113, 170] on input "20" at bounding box center [124, 169] width 28 height 11
type input "10"
click at [720, 9] on span "Publish" at bounding box center [725, 11] width 37 height 9
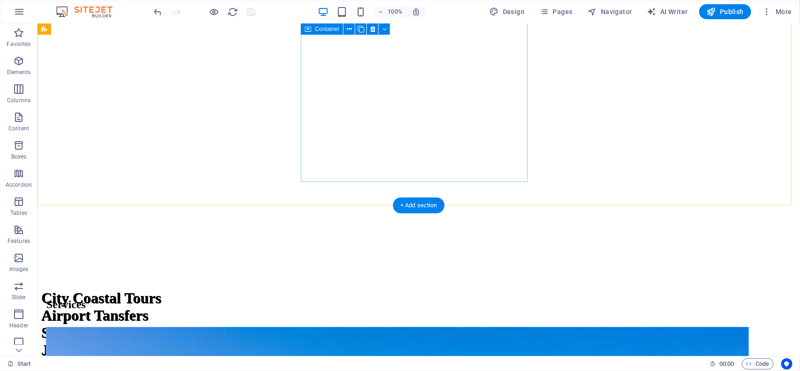
scroll to position [1172, 0]
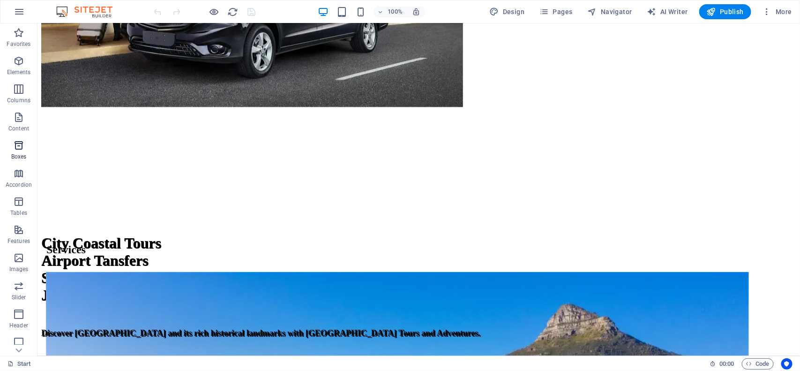
scroll to position [59, 0]
click at [16, 208] on p "Images" at bounding box center [18, 210] width 19 height 7
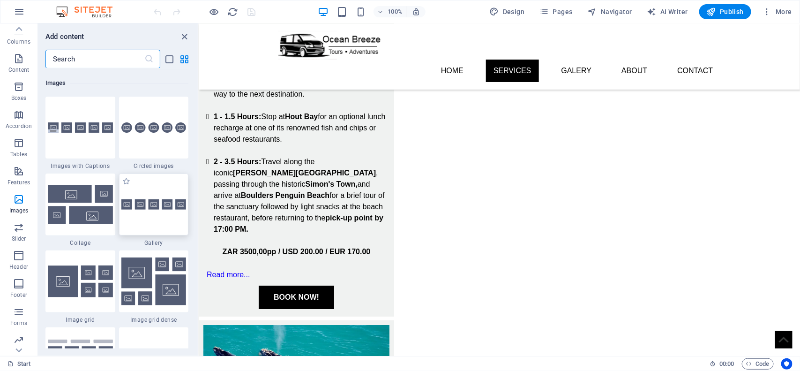
scroll to position [4634, 0]
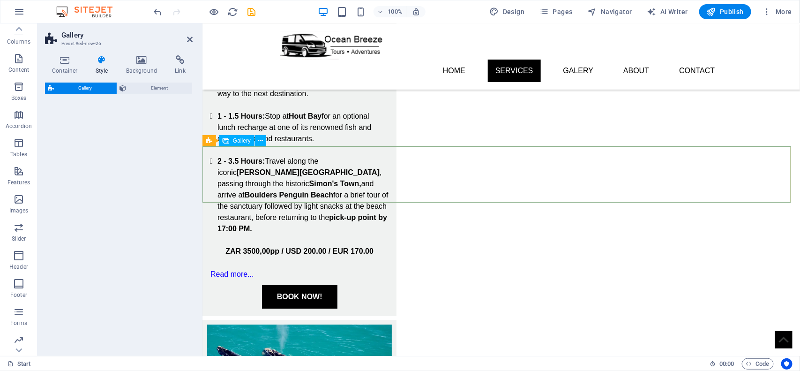
select select "rem"
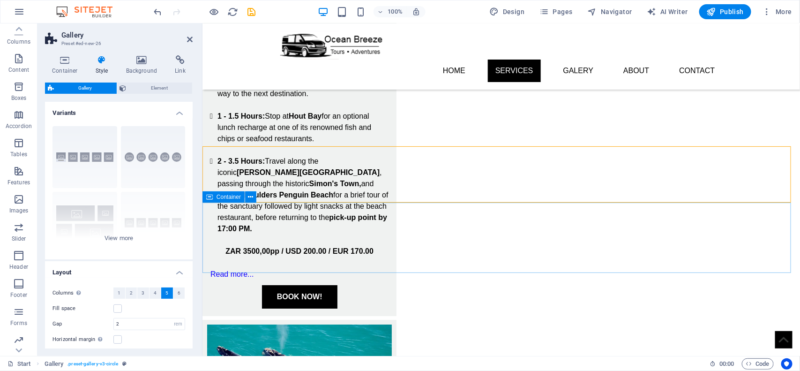
scroll to position [1287, 0]
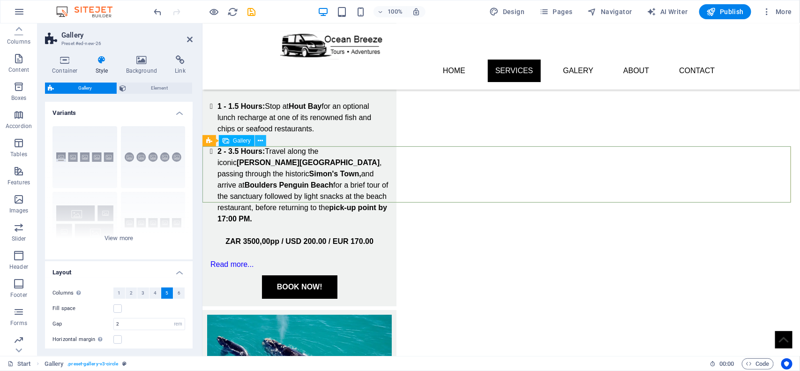
click at [256, 141] on button at bounding box center [260, 140] width 11 height 11
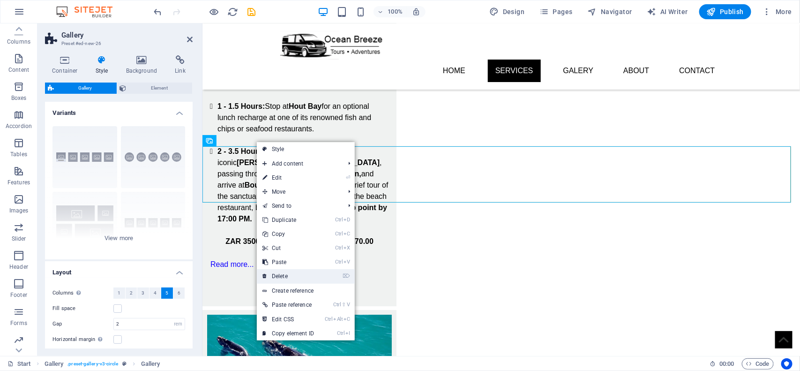
click at [299, 277] on link "⌦ Delete" at bounding box center [288, 276] width 63 height 14
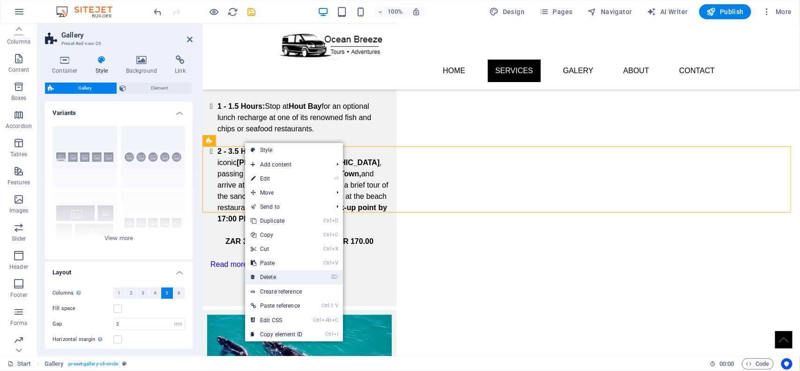
click at [317, 279] on li "⌦ Delete" at bounding box center [294, 277] width 98 height 15
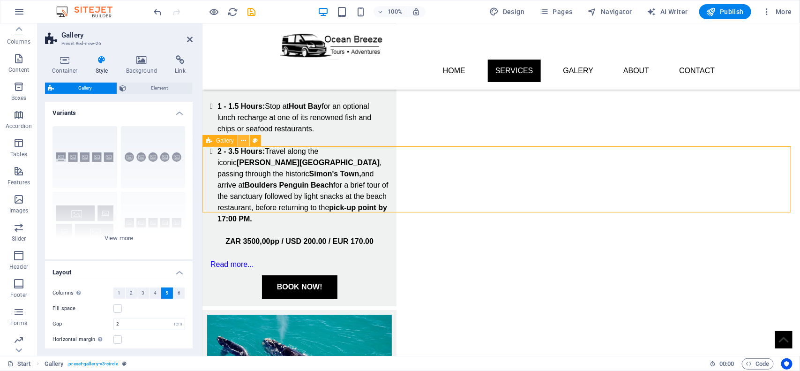
click at [242, 141] on icon at bounding box center [243, 141] width 5 height 10
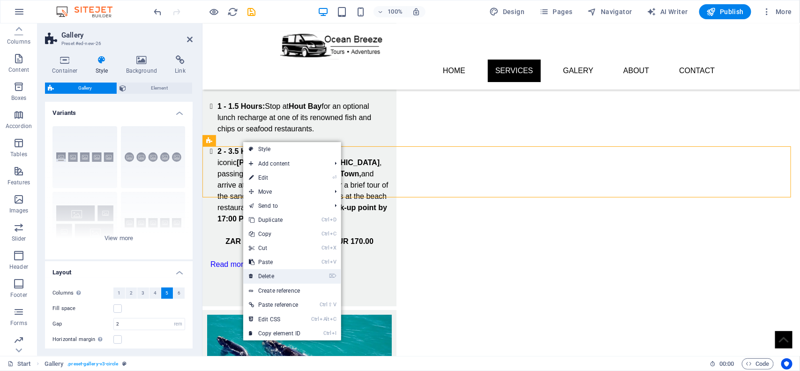
click at [287, 272] on link "⌦ Delete" at bounding box center [274, 276] width 63 height 14
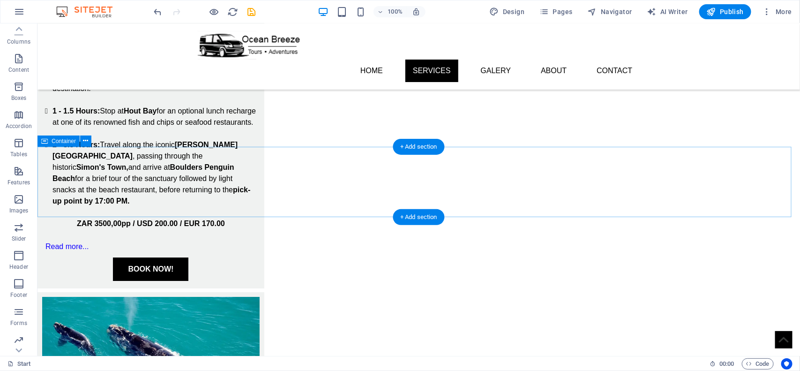
scroll to position [1230, 0]
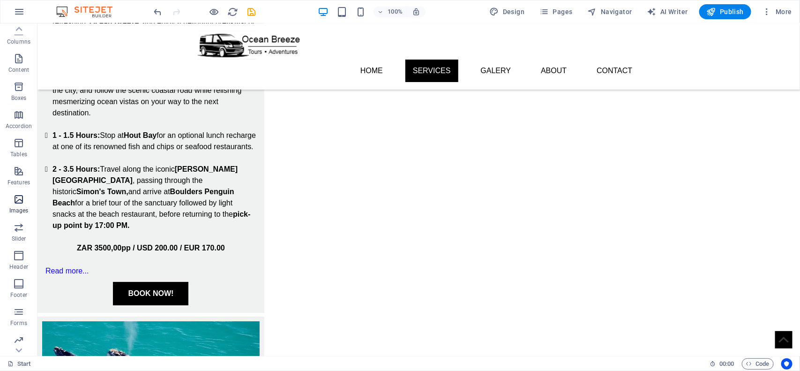
click at [22, 208] on p "Images" at bounding box center [18, 210] width 19 height 7
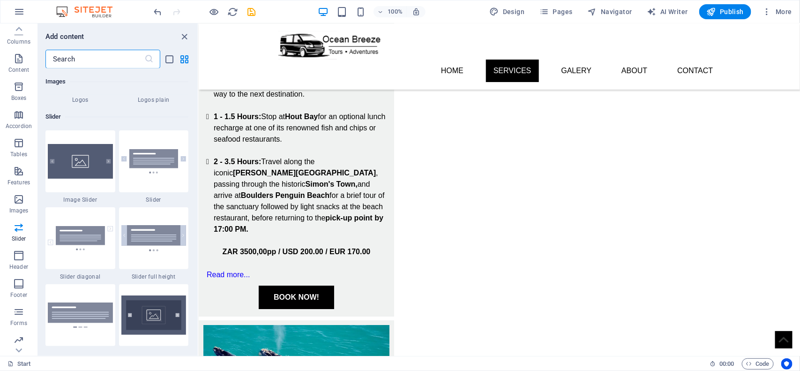
scroll to position [5395, 0]
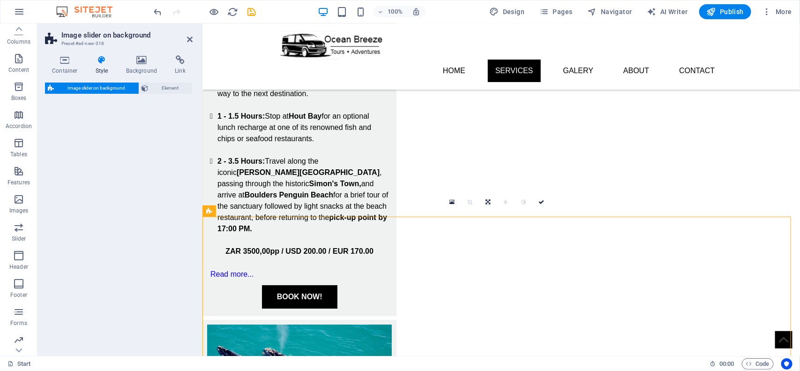
select select "rem"
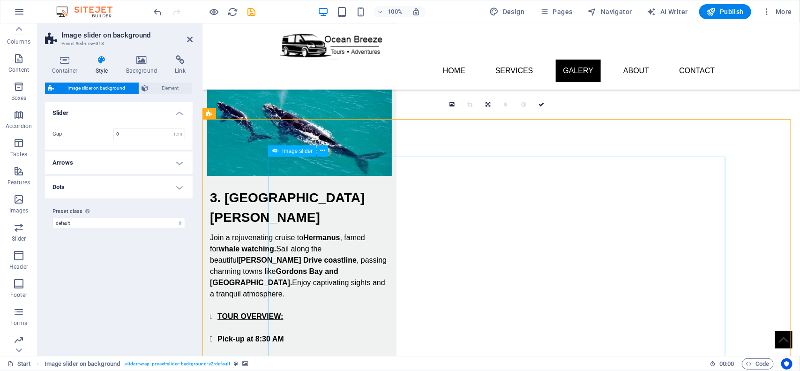
scroll to position [1346, 0]
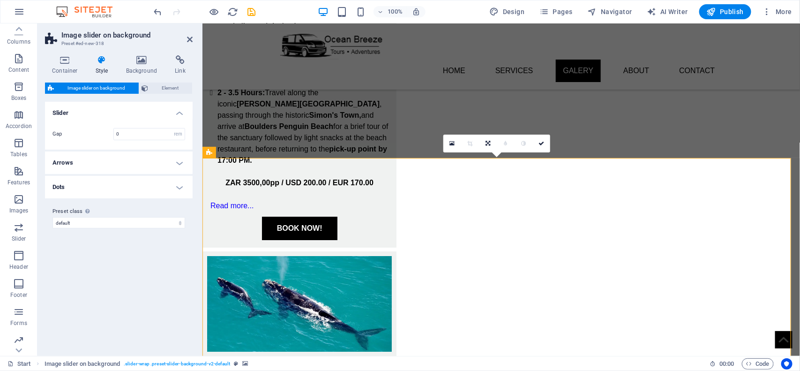
click at [140, 66] on h4 "Background" at bounding box center [143, 65] width 49 height 20
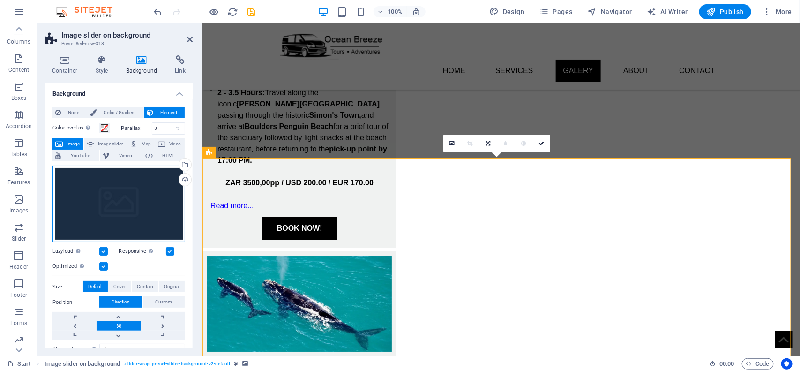
click at [115, 213] on div "Drag files here, click to choose files or select files from Files or our free s…" at bounding box center [118, 203] width 133 height 77
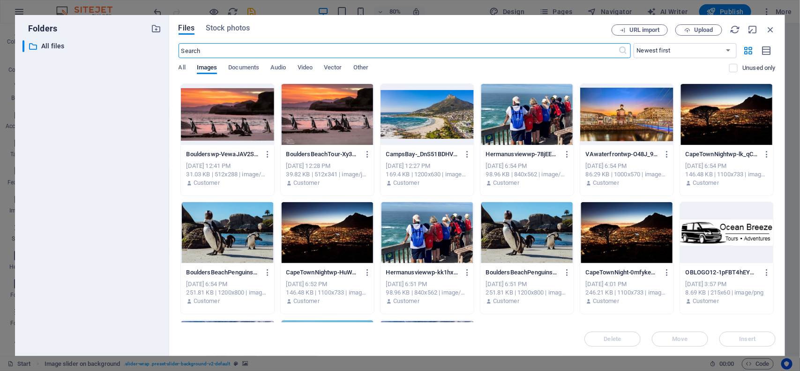
scroll to position [0, 0]
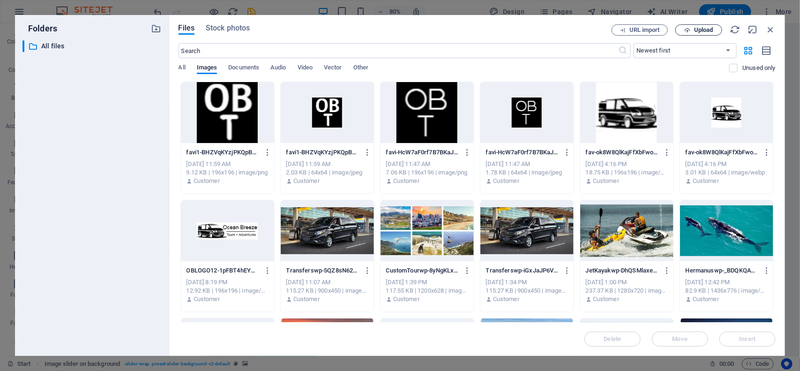
click at [685, 29] on icon "button" at bounding box center [687, 30] width 6 height 6
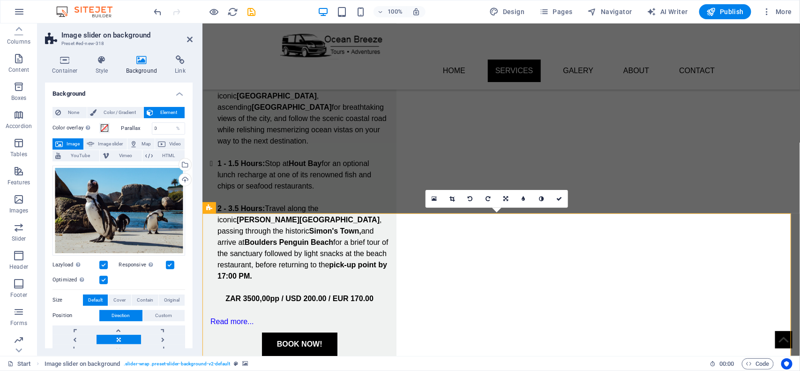
scroll to position [1229, 0]
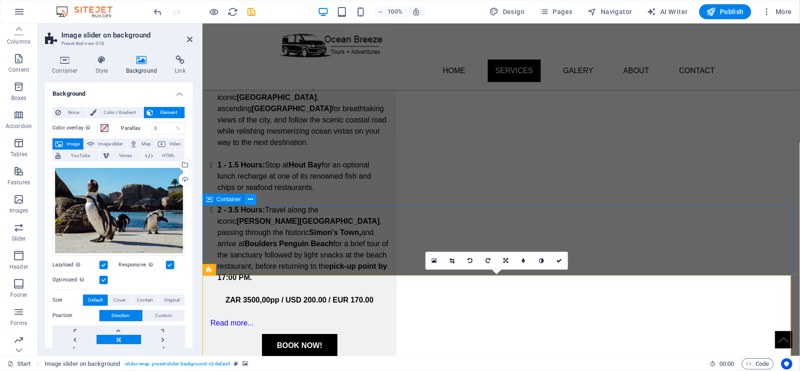
click at [249, 200] on icon at bounding box center [250, 199] width 5 height 10
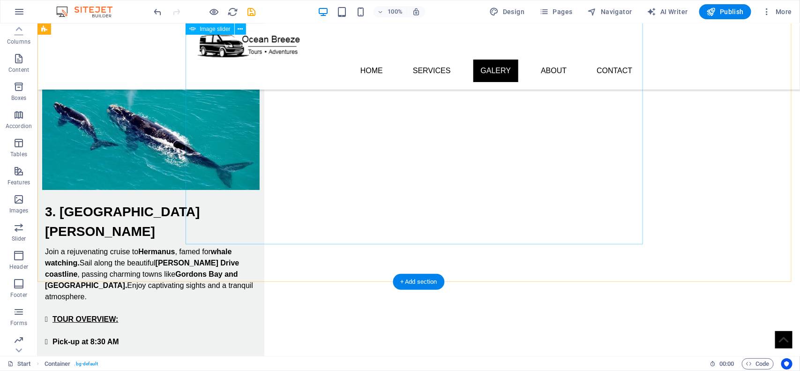
scroll to position [1347, 0]
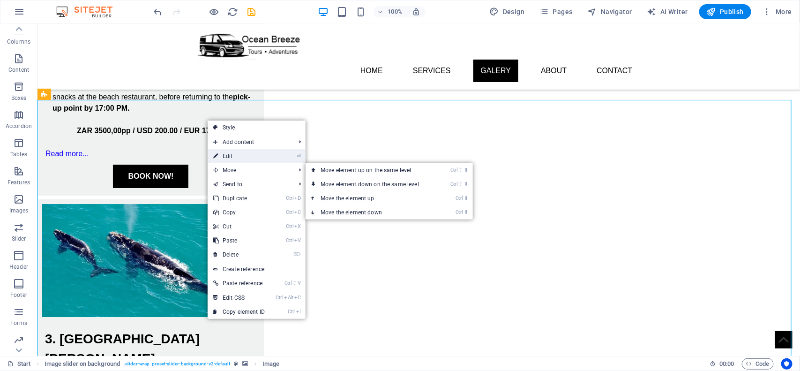
click at [240, 158] on link "⏎ Edit" at bounding box center [239, 156] width 63 height 14
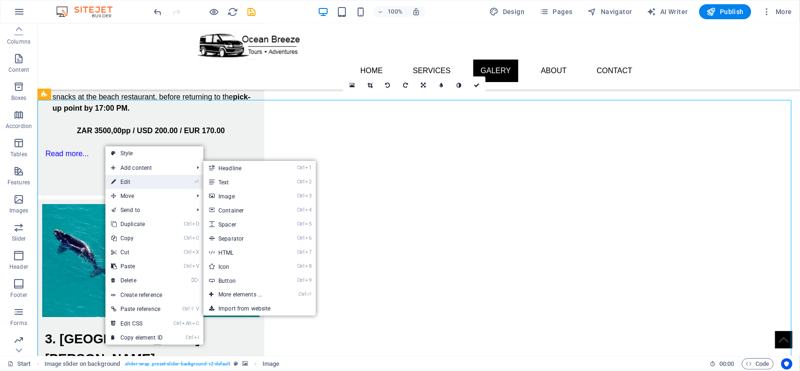
click at [138, 183] on link "⏎ Edit" at bounding box center [136, 182] width 63 height 14
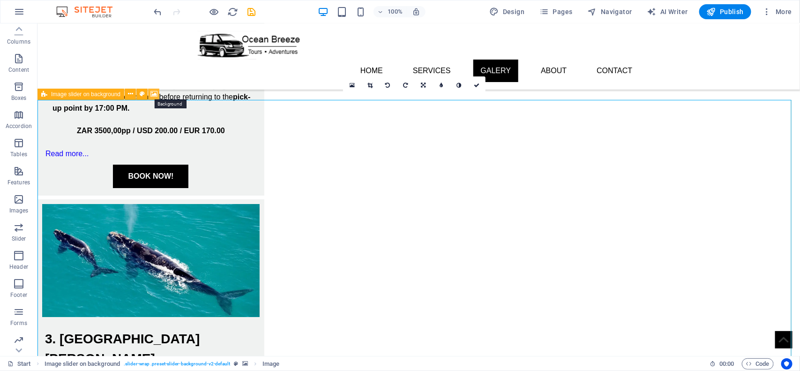
click at [150, 93] on icon at bounding box center [153, 94] width 7 height 10
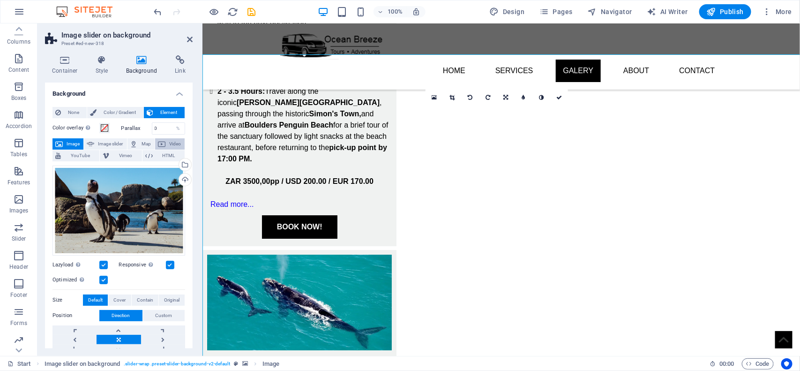
scroll to position [1392, 0]
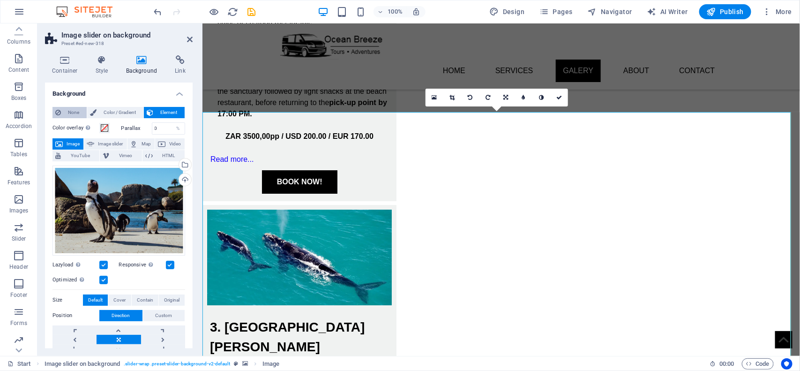
click at [68, 109] on span "None" at bounding box center [74, 112] width 20 height 11
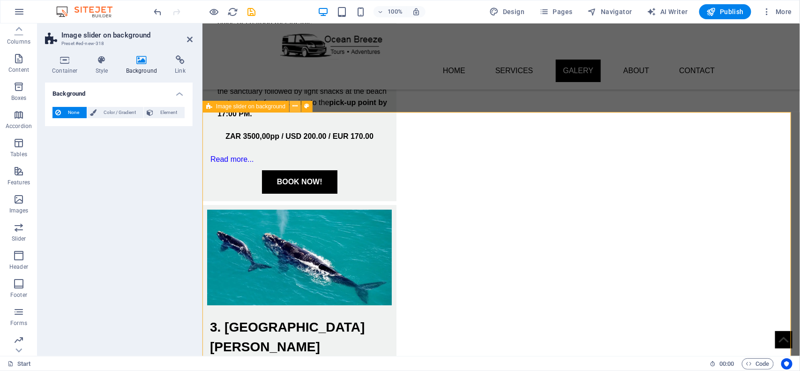
click at [296, 107] on icon at bounding box center [295, 106] width 5 height 10
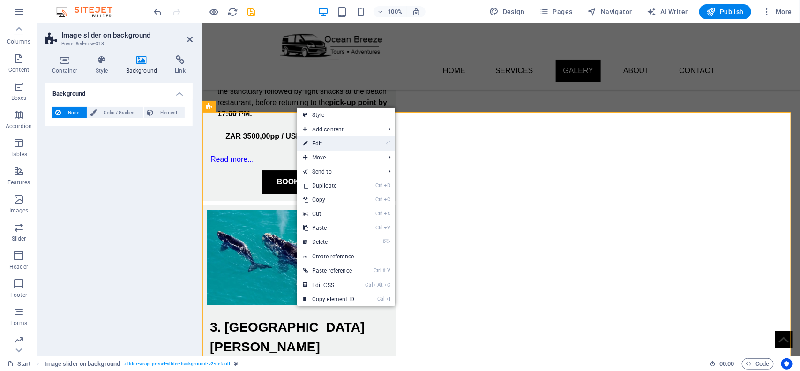
click at [326, 144] on link "⏎ Edit" at bounding box center [328, 143] width 63 height 14
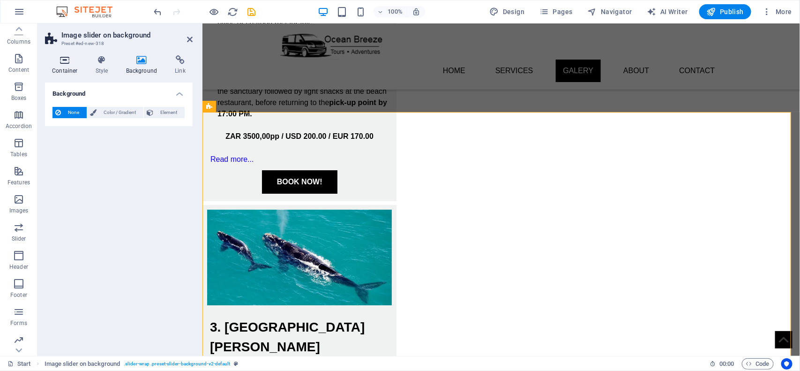
click at [71, 66] on h4 "Container" at bounding box center [67, 65] width 44 height 20
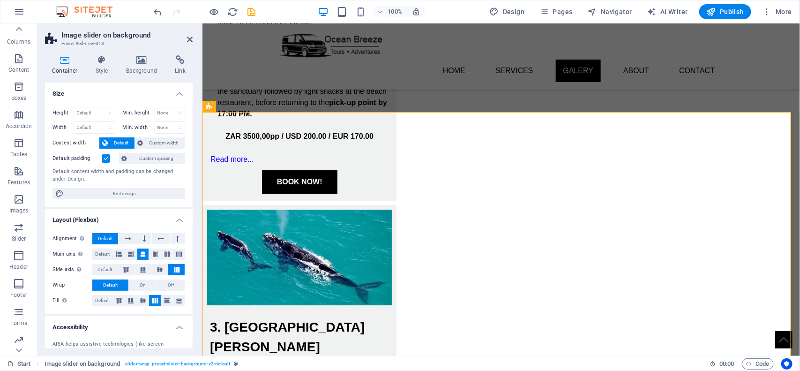
click at [108, 157] on label at bounding box center [106, 158] width 8 height 8
click at [0, 0] on input "Default padding" at bounding box center [0, 0] width 0 height 0
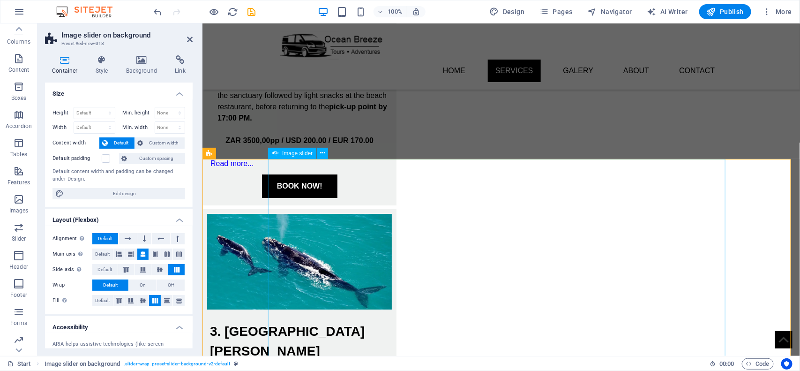
scroll to position [1275, 0]
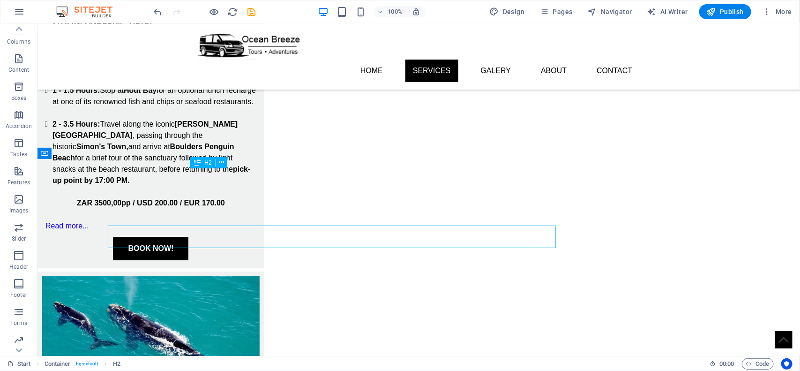
scroll to position [1218, 0]
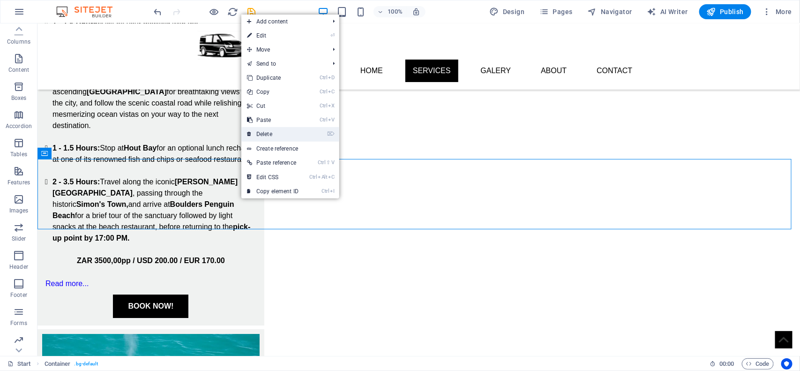
click at [291, 132] on link "⌦ Delete" at bounding box center [272, 134] width 63 height 14
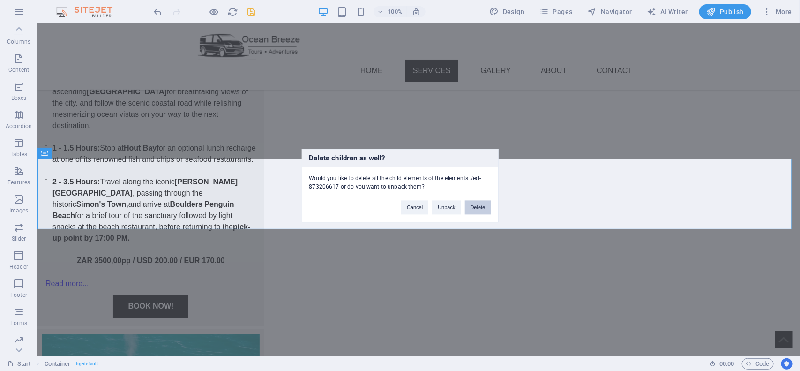
click at [474, 207] on button "Delete" at bounding box center [478, 207] width 26 height 14
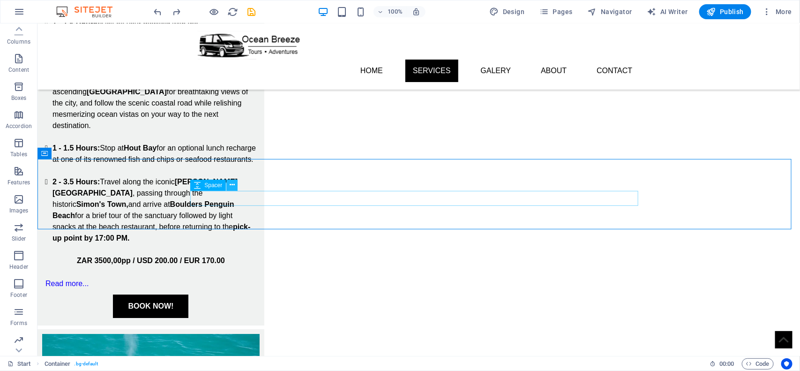
click at [230, 186] on icon at bounding box center [232, 185] width 5 height 10
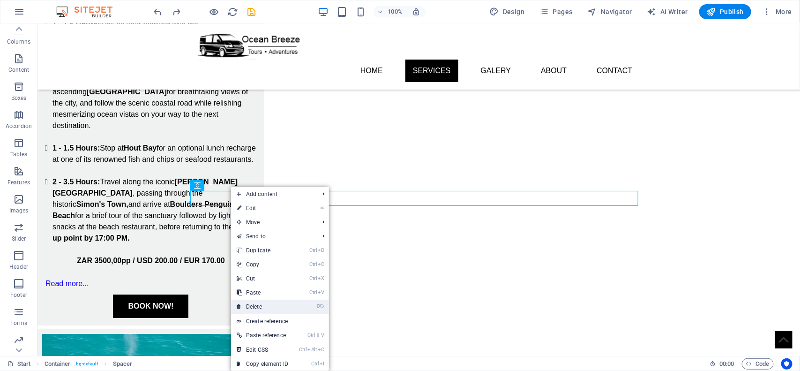
click at [273, 305] on link "⌦ Delete" at bounding box center [262, 306] width 63 height 14
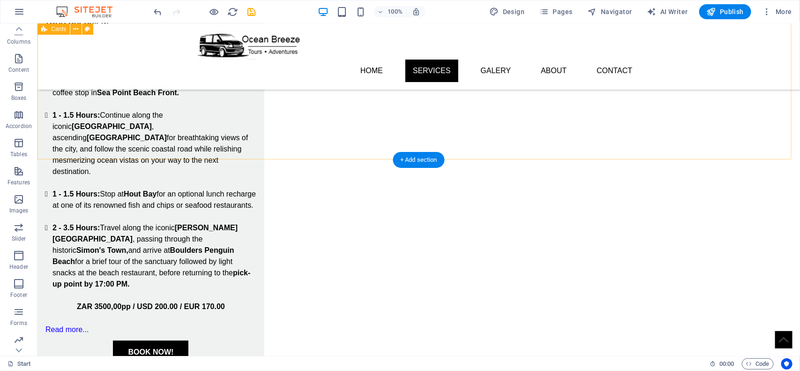
scroll to position [1289, 0]
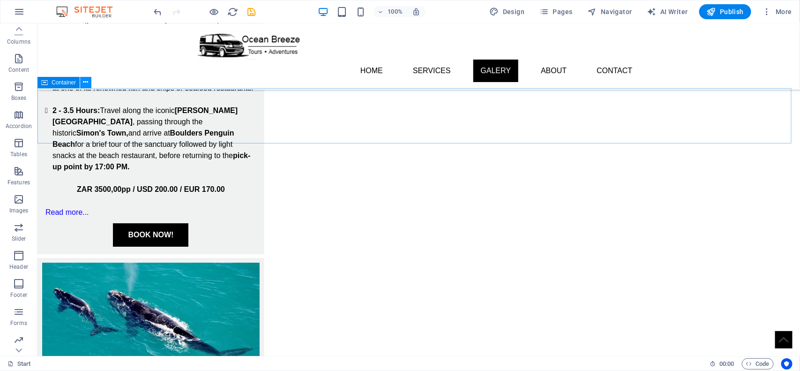
click at [83, 83] on icon at bounding box center [85, 82] width 5 height 10
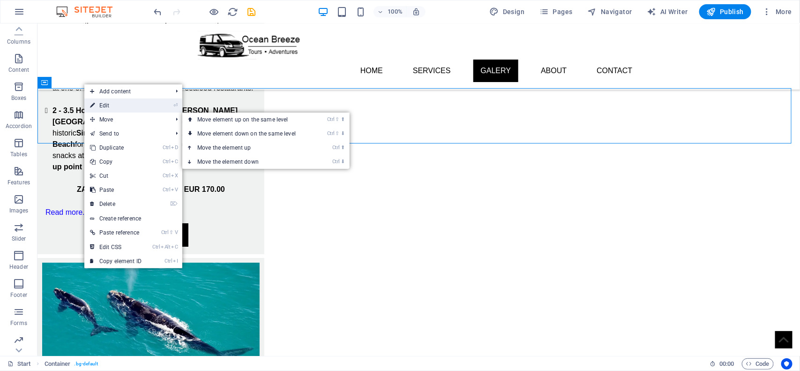
click at [112, 108] on link "⏎ Edit" at bounding box center [115, 105] width 63 height 14
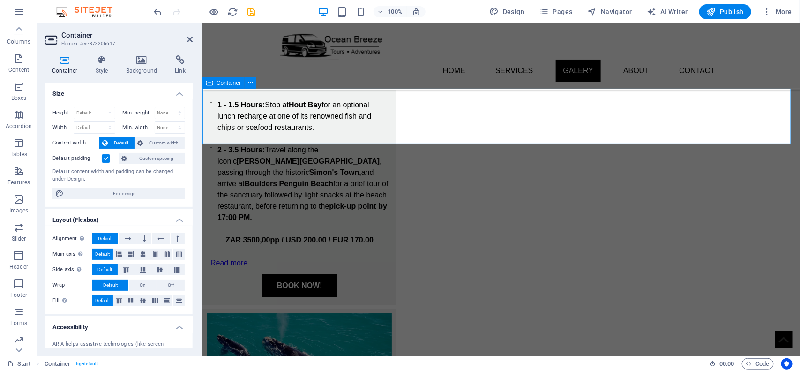
scroll to position [1346, 0]
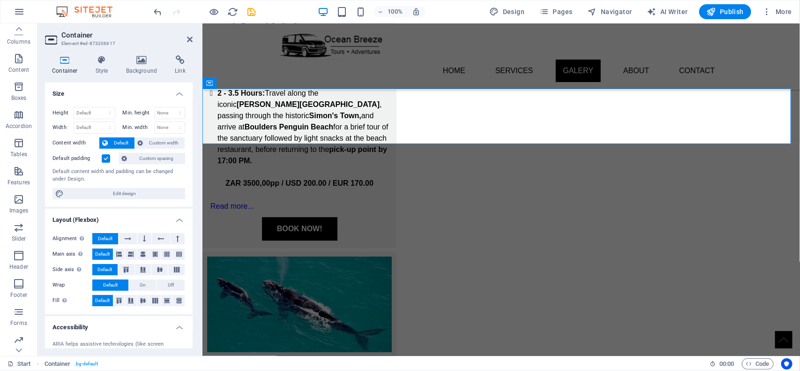
click at [106, 160] on label at bounding box center [106, 158] width 8 height 8
click at [0, 0] on input "Default padding" at bounding box center [0, 0] width 0 height 0
click at [105, 160] on label at bounding box center [106, 158] width 8 height 8
click at [0, 0] on input "Default padding" at bounding box center [0, 0] width 0 height 0
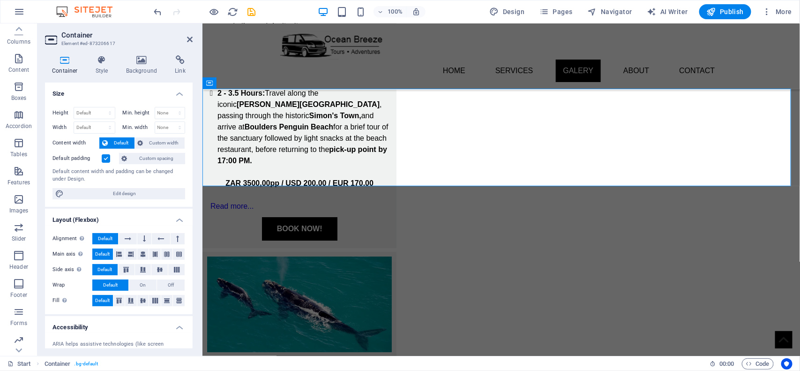
click at [105, 160] on label at bounding box center [106, 158] width 8 height 8
click at [0, 0] on input "Default padding" at bounding box center [0, 0] width 0 height 0
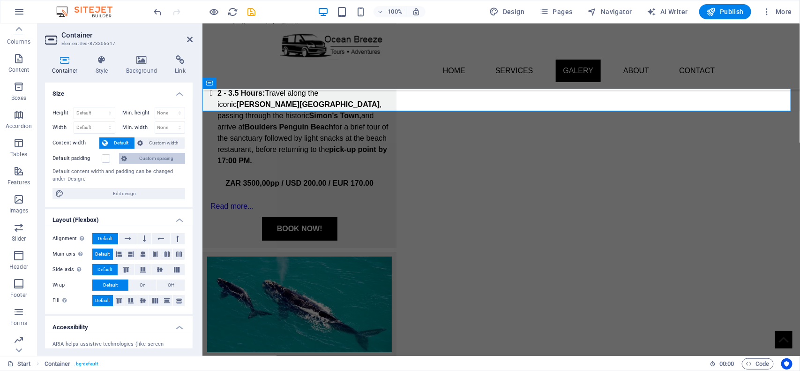
click at [157, 161] on span "Custom spacing" at bounding box center [156, 158] width 52 height 11
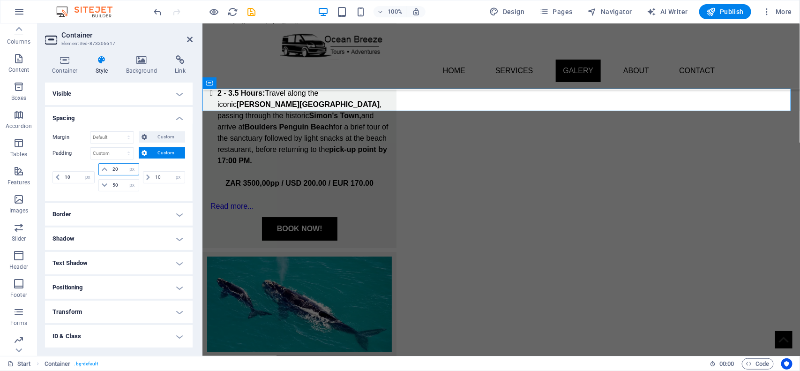
click at [115, 170] on input "20" at bounding box center [124, 169] width 28 height 11
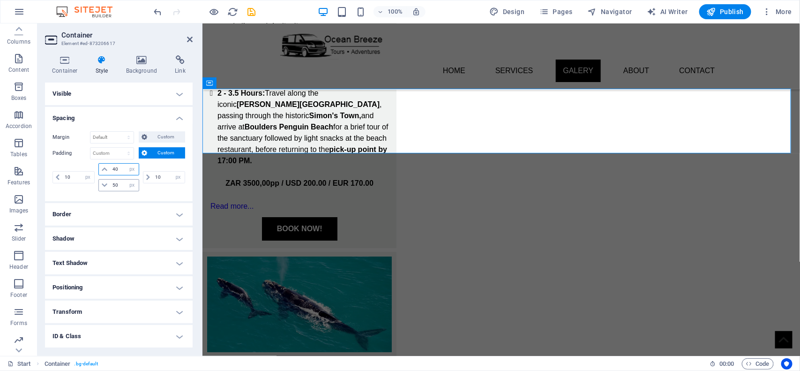
type input "40"
click at [111, 183] on input "50" at bounding box center [124, 184] width 28 height 11
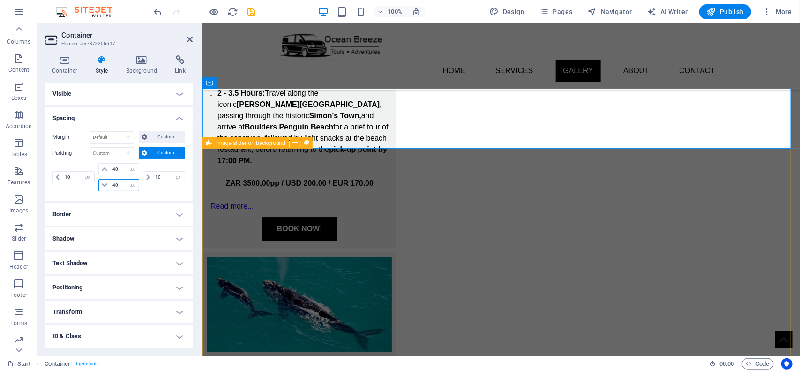
type input "40"
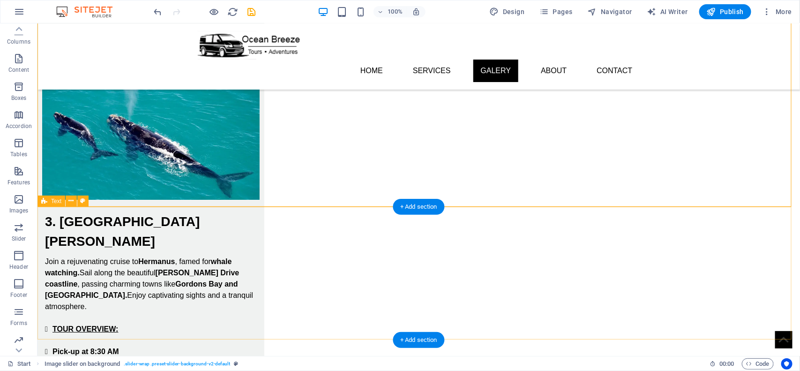
scroll to position [1347, 0]
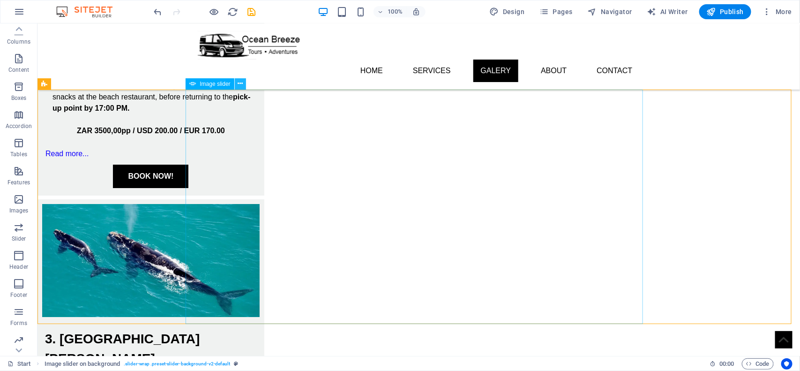
click at [239, 84] on icon at bounding box center [240, 84] width 5 height 10
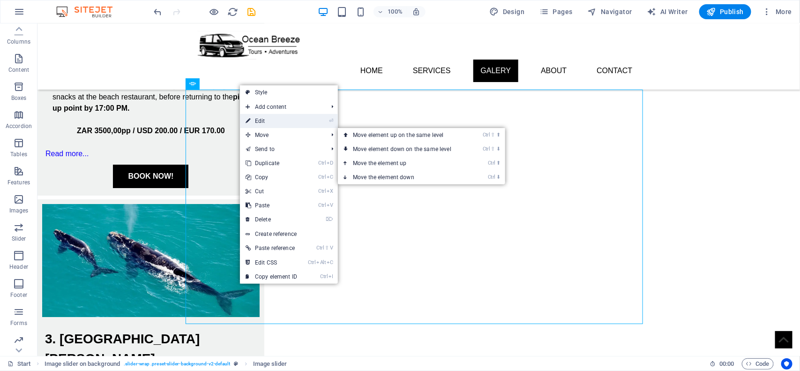
click at [259, 122] on link "⏎ Edit" at bounding box center [271, 121] width 63 height 14
select select "px"
select select "ms"
select select "s"
select select "progressive"
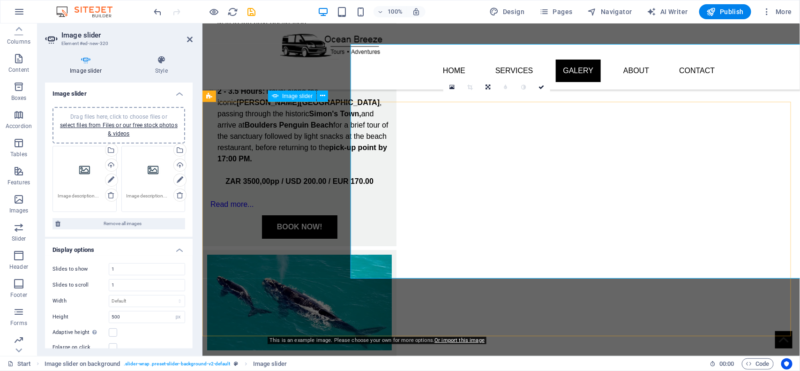
scroll to position [1392, 0]
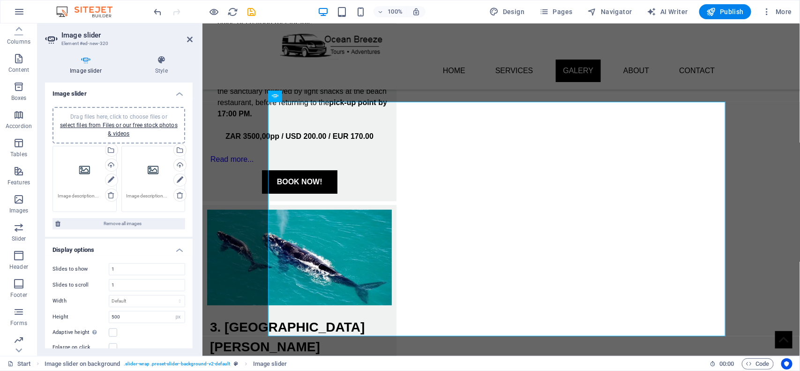
click at [116, 114] on span "Drag files here, click to choose files or select files from Files or our free s…" at bounding box center [119, 124] width 118 height 23
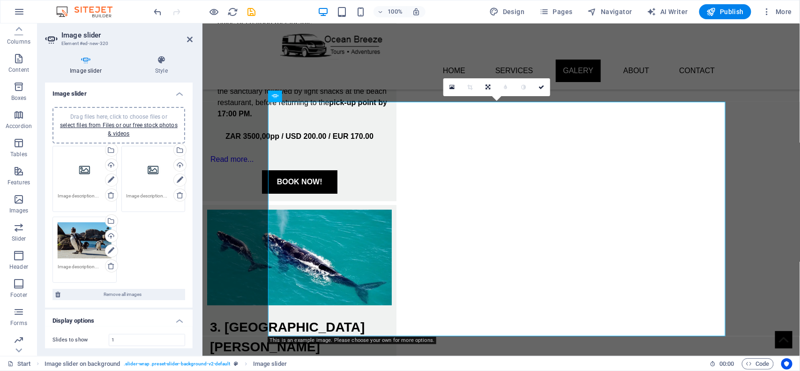
click at [148, 172] on div "Drag files here, click to choose files or select files from Files or our free s…" at bounding box center [154, 169] width 54 height 37
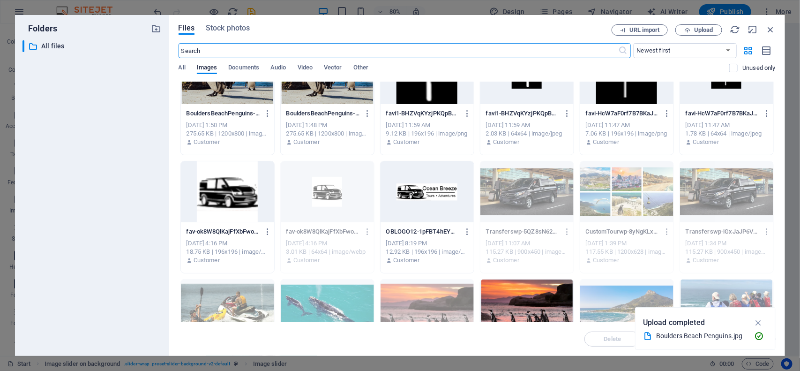
scroll to position [0, 0]
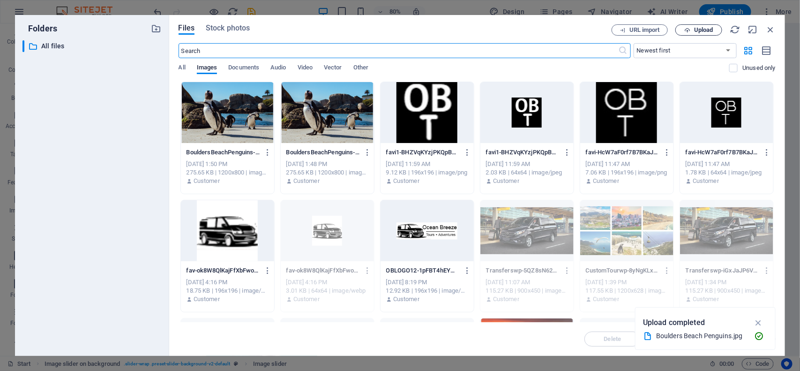
click at [715, 30] on span "Upload" at bounding box center [699, 30] width 38 height 6
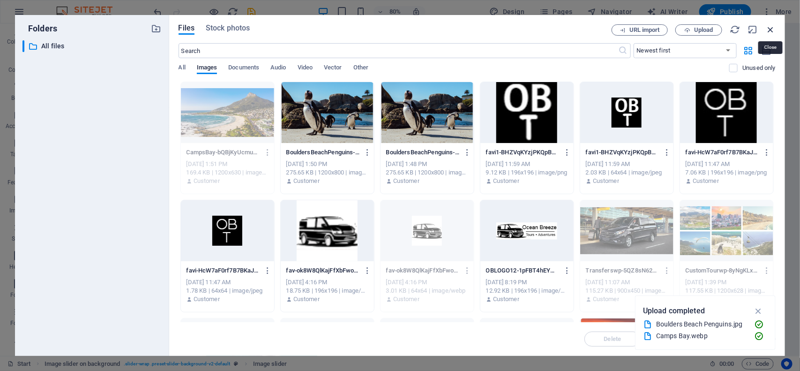
click at [774, 29] on icon "button" at bounding box center [770, 29] width 10 height 10
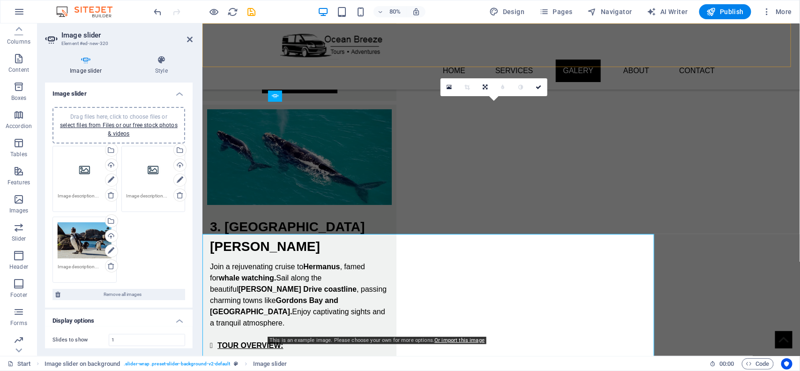
scroll to position [1392, 0]
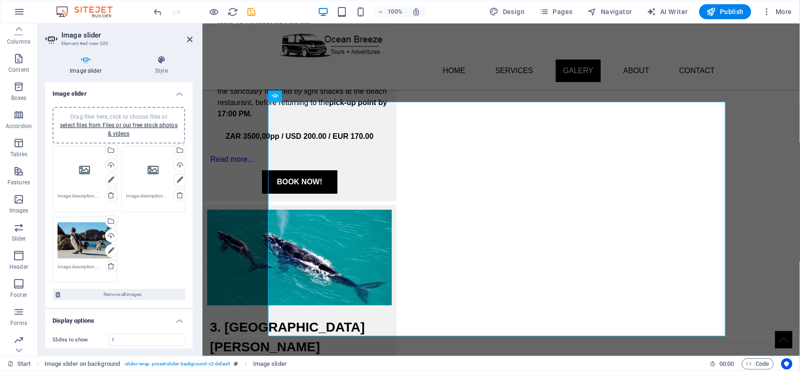
click at [77, 176] on div "Drag files here, click to choose files or select files from Files or our free s…" at bounding box center [85, 169] width 54 height 37
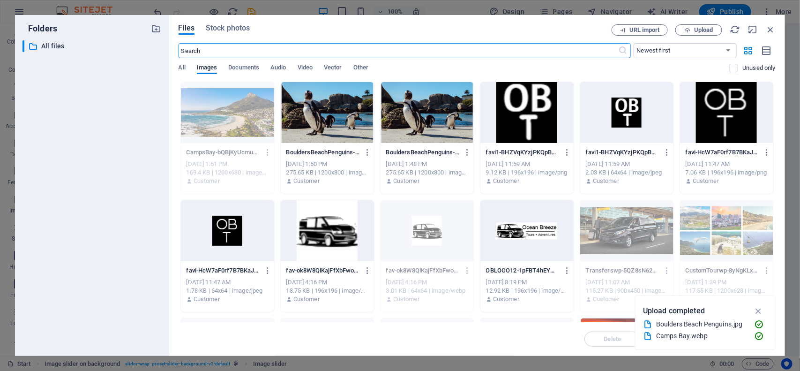
scroll to position [1493, 0]
click at [706, 34] on button "Upload" at bounding box center [698, 29] width 47 height 11
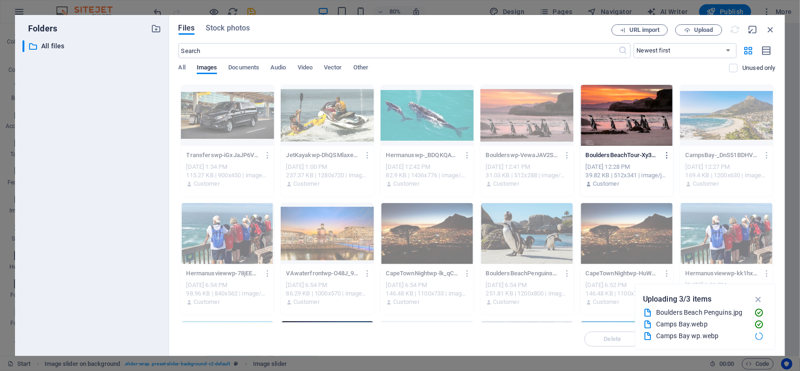
scroll to position [234, 0]
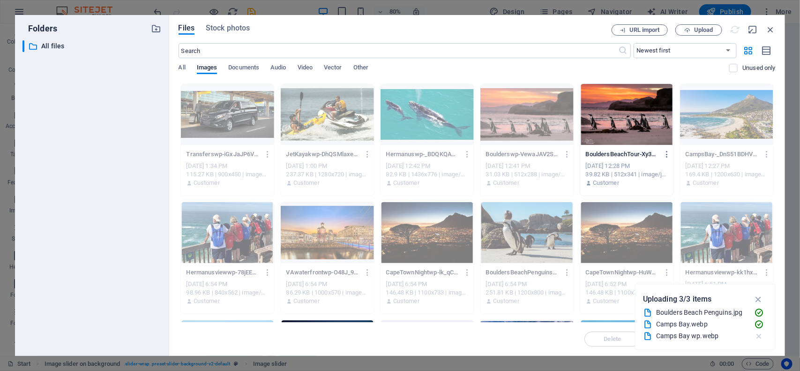
click at [758, 336] on icon "button" at bounding box center [759, 335] width 10 height 9
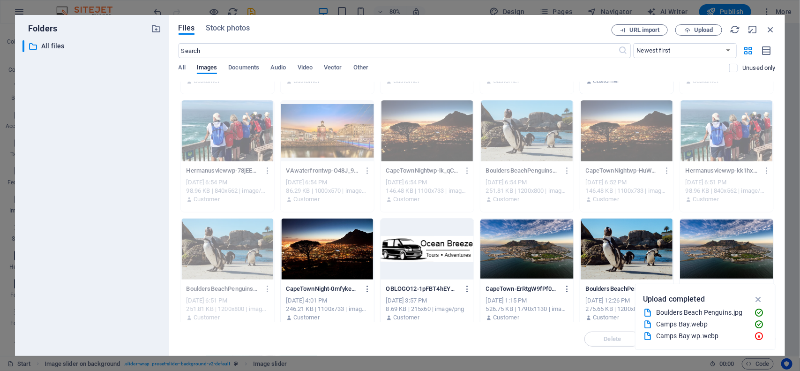
scroll to position [344, 0]
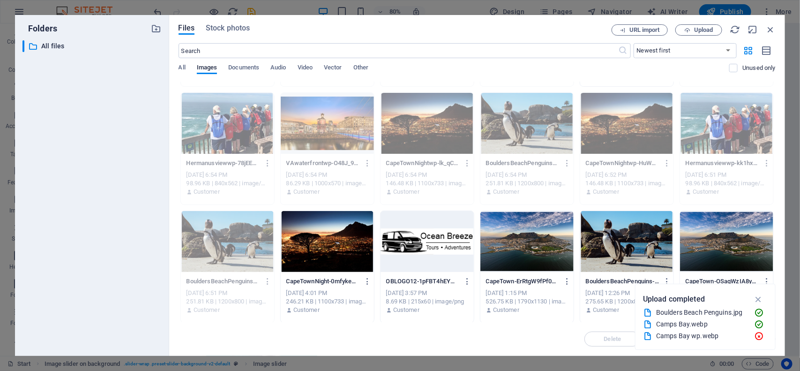
drag, startPoint x: 731, startPoint y: 333, endPoint x: 541, endPoint y: 310, distance: 191.6
click at [731, 333] on div "Camps Bay wp.webp" at bounding box center [701, 335] width 91 height 11
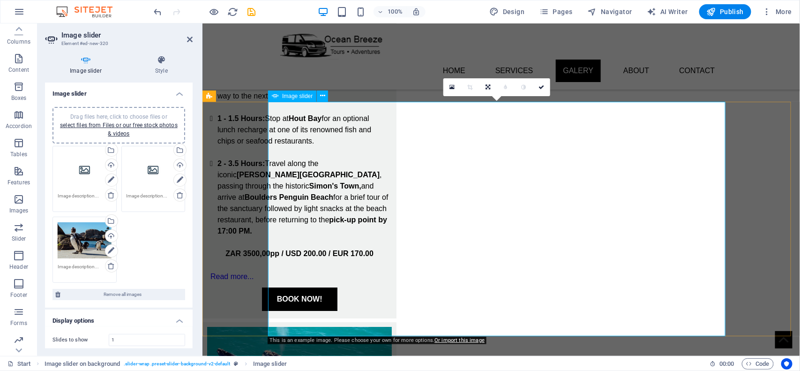
scroll to position [1392, 0]
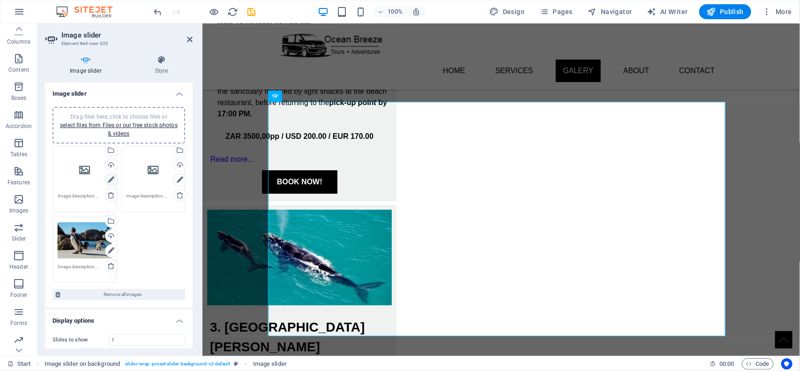
click at [108, 181] on icon at bounding box center [111, 179] width 7 height 11
click at [109, 191] on icon at bounding box center [110, 194] width 7 height 7
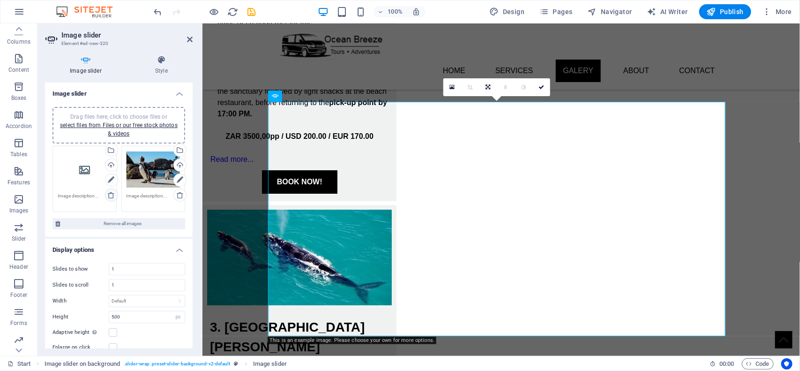
click at [111, 194] on icon at bounding box center [110, 194] width 7 height 7
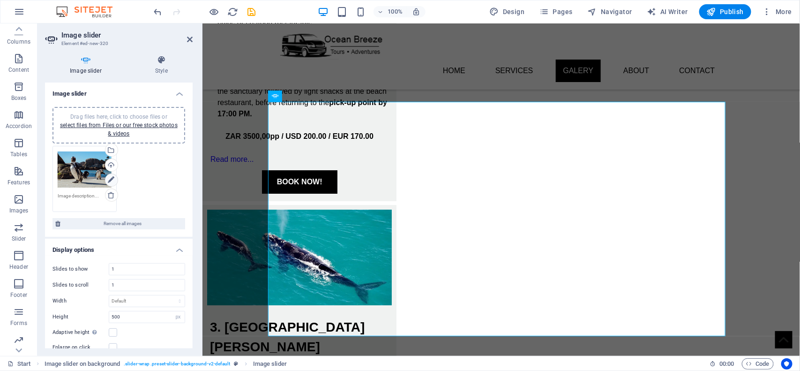
click at [112, 176] on icon at bounding box center [111, 179] width 7 height 11
click at [110, 179] on icon at bounding box center [111, 179] width 7 height 11
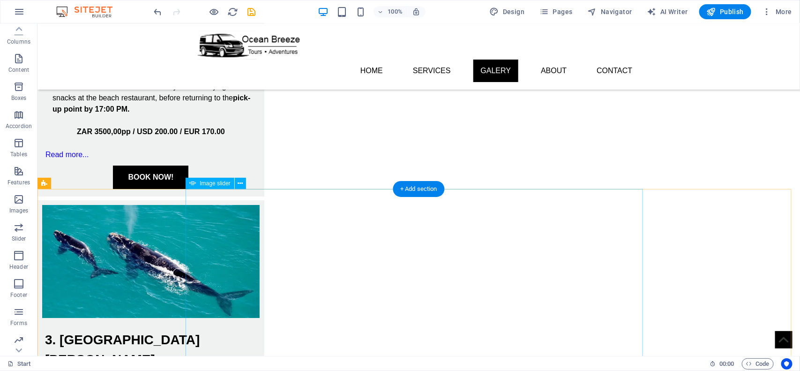
scroll to position [1347, 0]
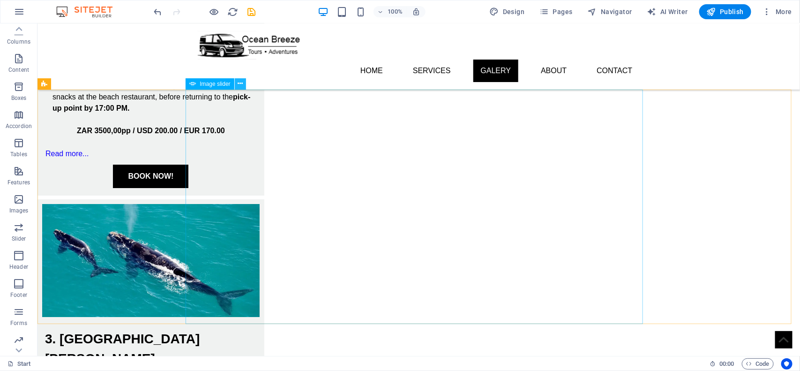
click at [238, 85] on icon at bounding box center [240, 84] width 5 height 10
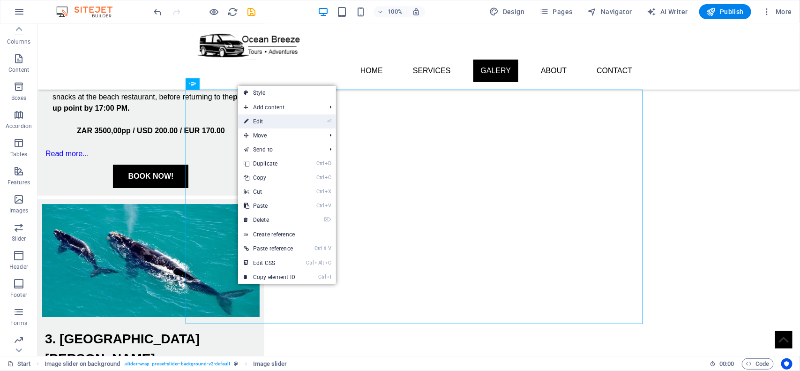
click at [265, 123] on link "⏎ Edit" at bounding box center [269, 121] width 63 height 14
select select "px"
select select "ms"
select select "s"
select select "progressive"
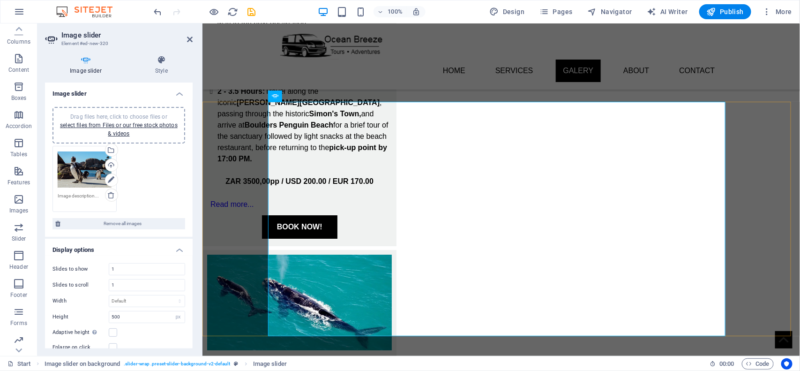
scroll to position [1392, 0]
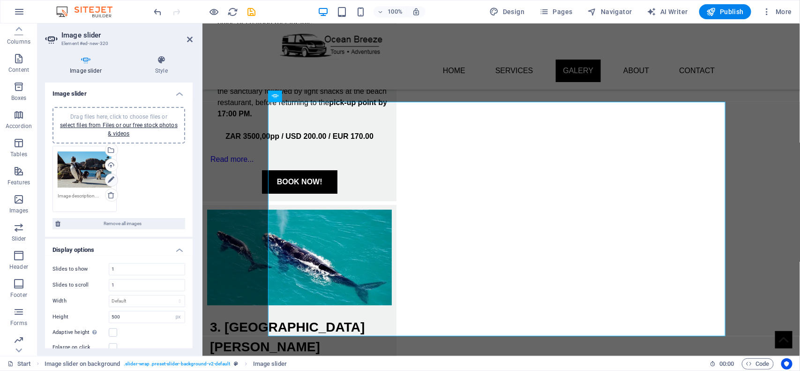
click at [108, 178] on icon at bounding box center [111, 179] width 7 height 11
click at [127, 114] on span "Drag files here, click to choose files or select files from Files or our free s…" at bounding box center [119, 124] width 118 height 23
click at [120, 114] on span "Drag files here, click to choose files or select files from Files or our free s…" at bounding box center [119, 124] width 118 height 23
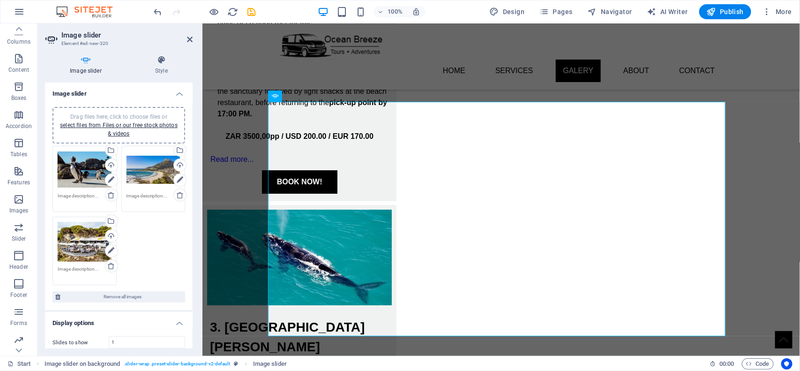
click at [127, 116] on span "Drag files here, click to choose files or select files from Files or our free s…" at bounding box center [119, 124] width 118 height 23
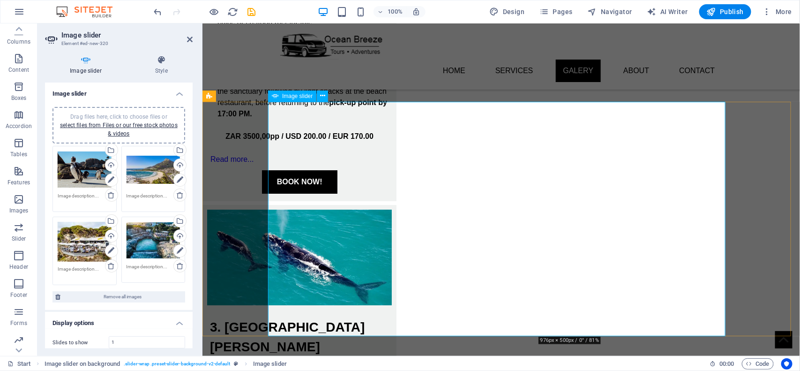
click at [144, 113] on span "Drag files here, click to choose files or select files from Files or our free s…" at bounding box center [119, 124] width 118 height 23
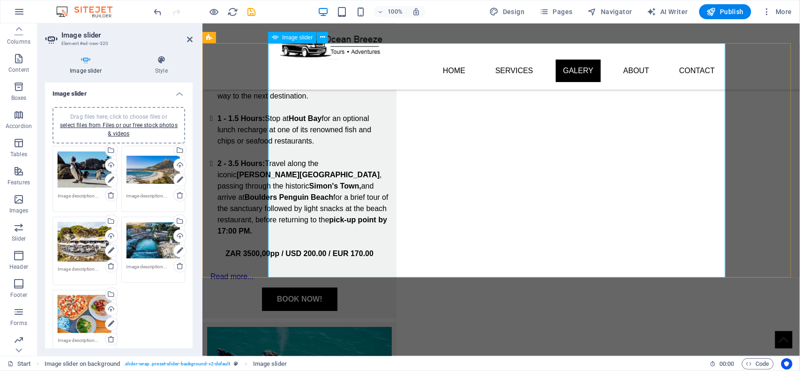
scroll to position [1451, 0]
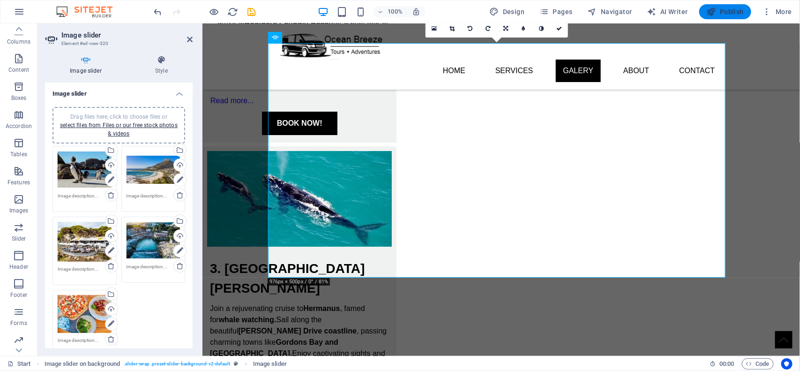
drag, startPoint x: 710, startPoint y: 97, endPoint x: 728, endPoint y: 15, distance: 84.4
click at [728, 15] on span "Publish" at bounding box center [725, 11] width 37 height 9
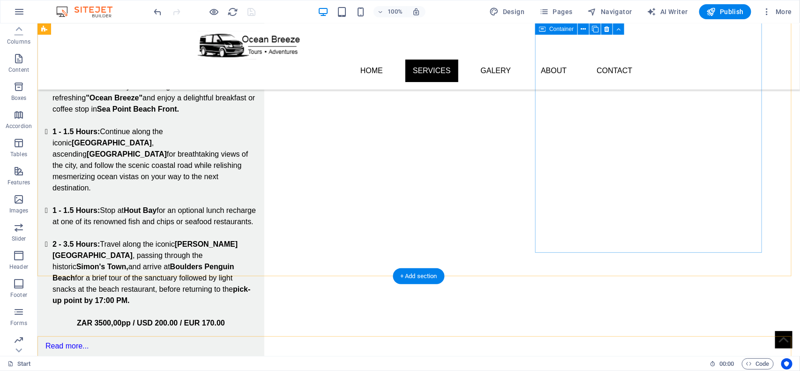
scroll to position [1100, 0]
